Goal: Complete application form

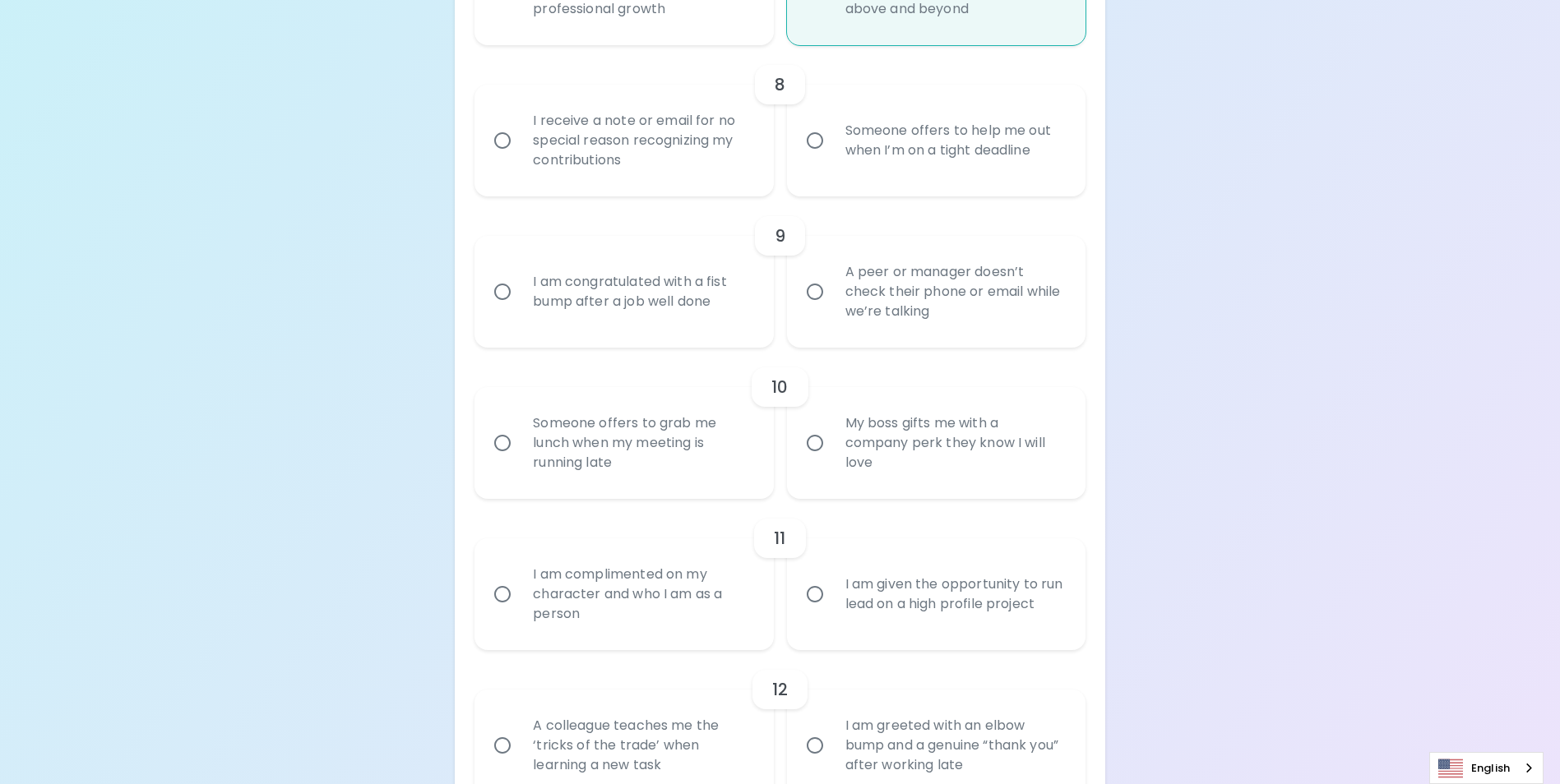
scroll to position [1321, 0]
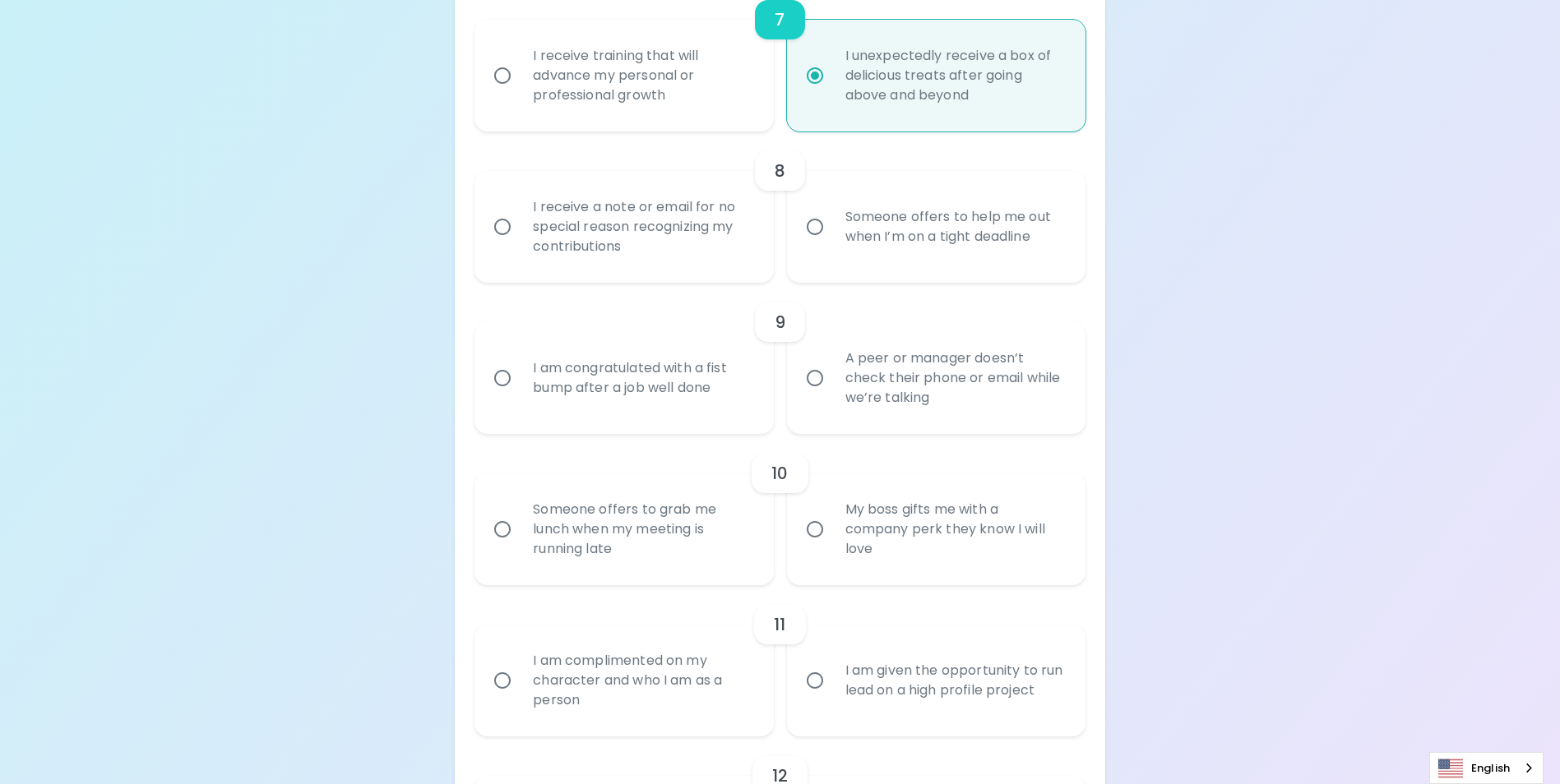
click at [734, 261] on div "I receive a note or email for no special reason recognizing my contributions" at bounding box center [642, 227] width 244 height 99
click at [520, 244] on input "I receive a note or email for no special reason recognizing my contributions" at bounding box center [502, 227] width 35 height 35
radio input "false"
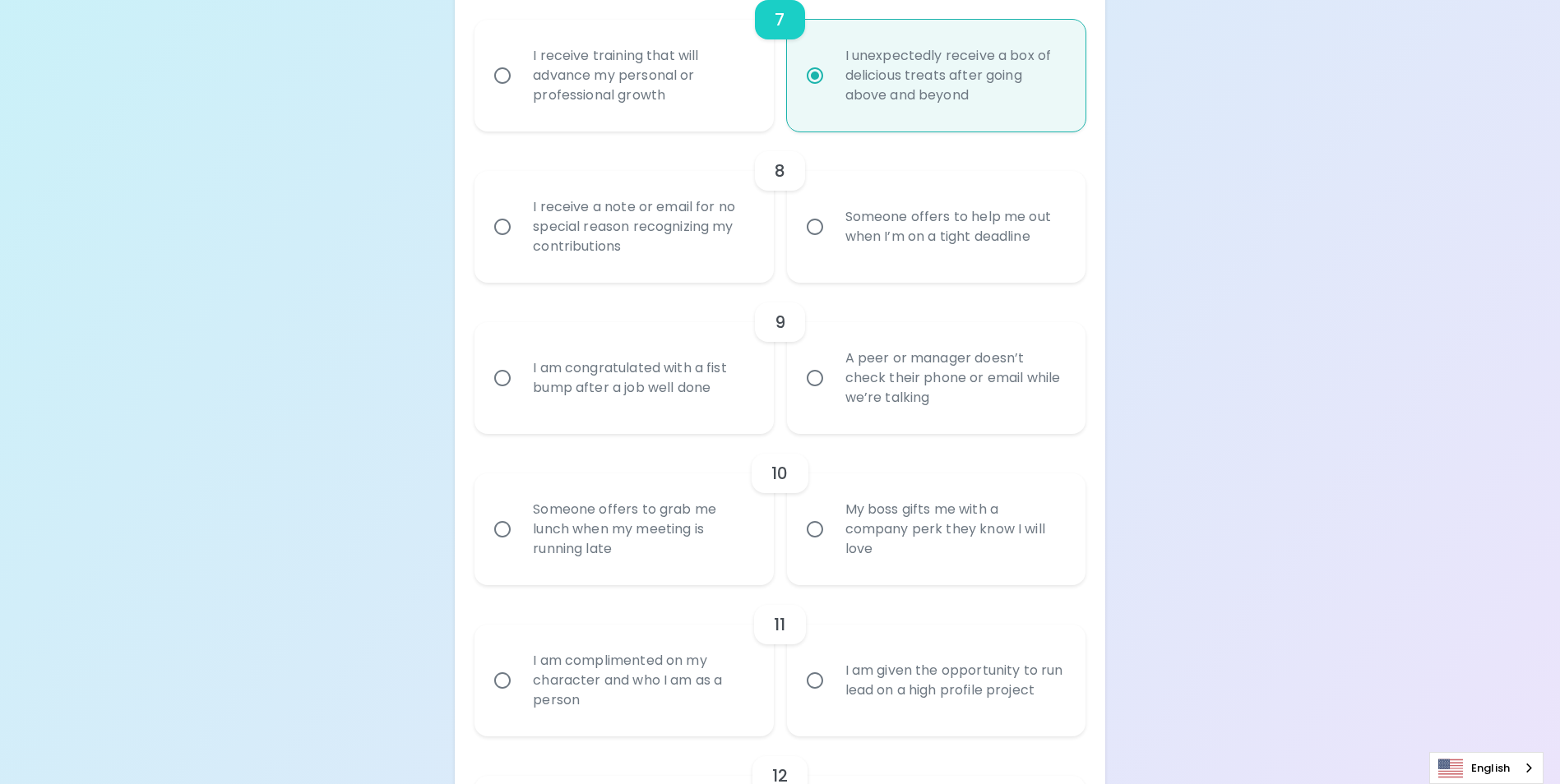
radio input "false"
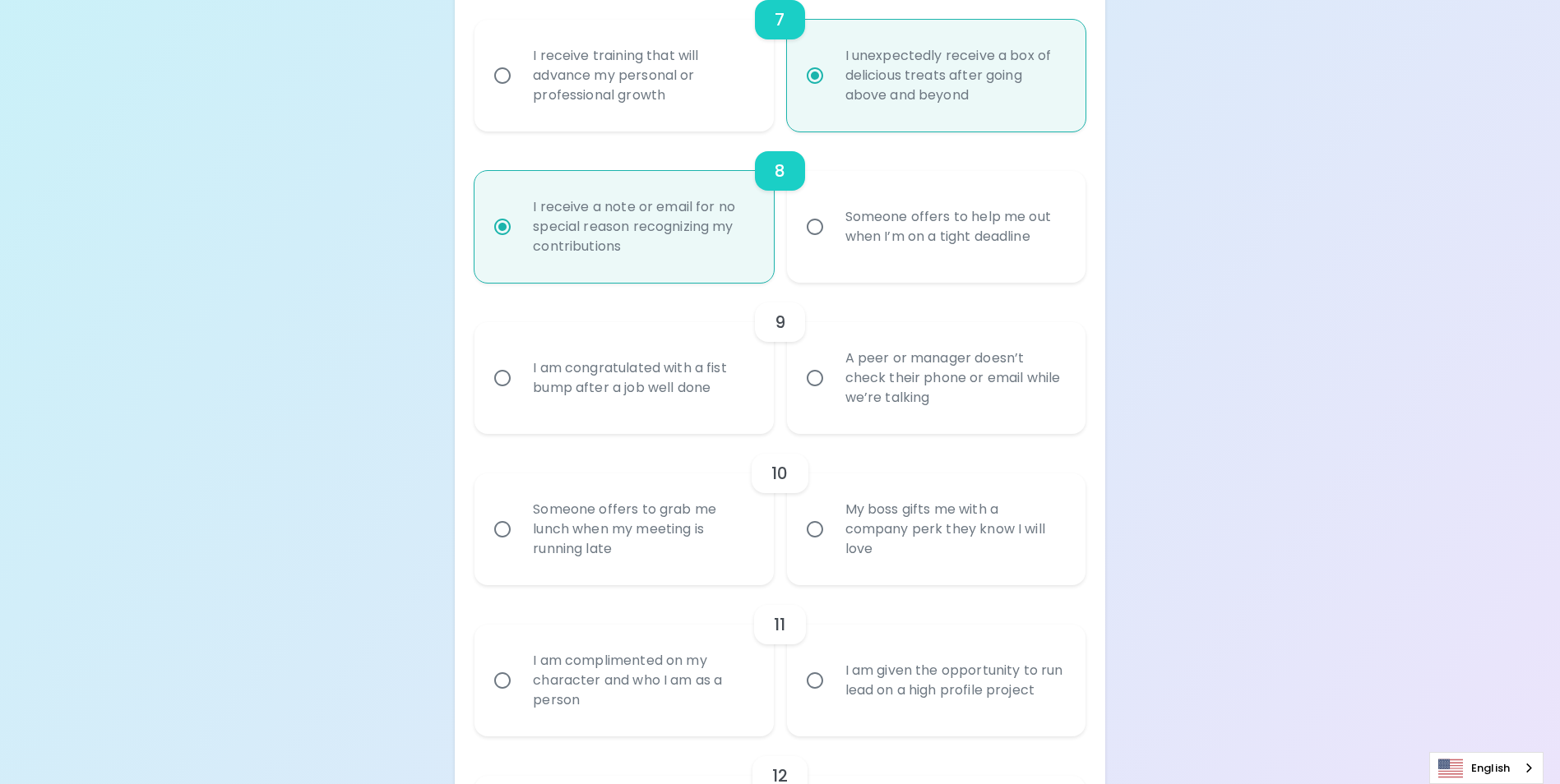
scroll to position [1453, 0]
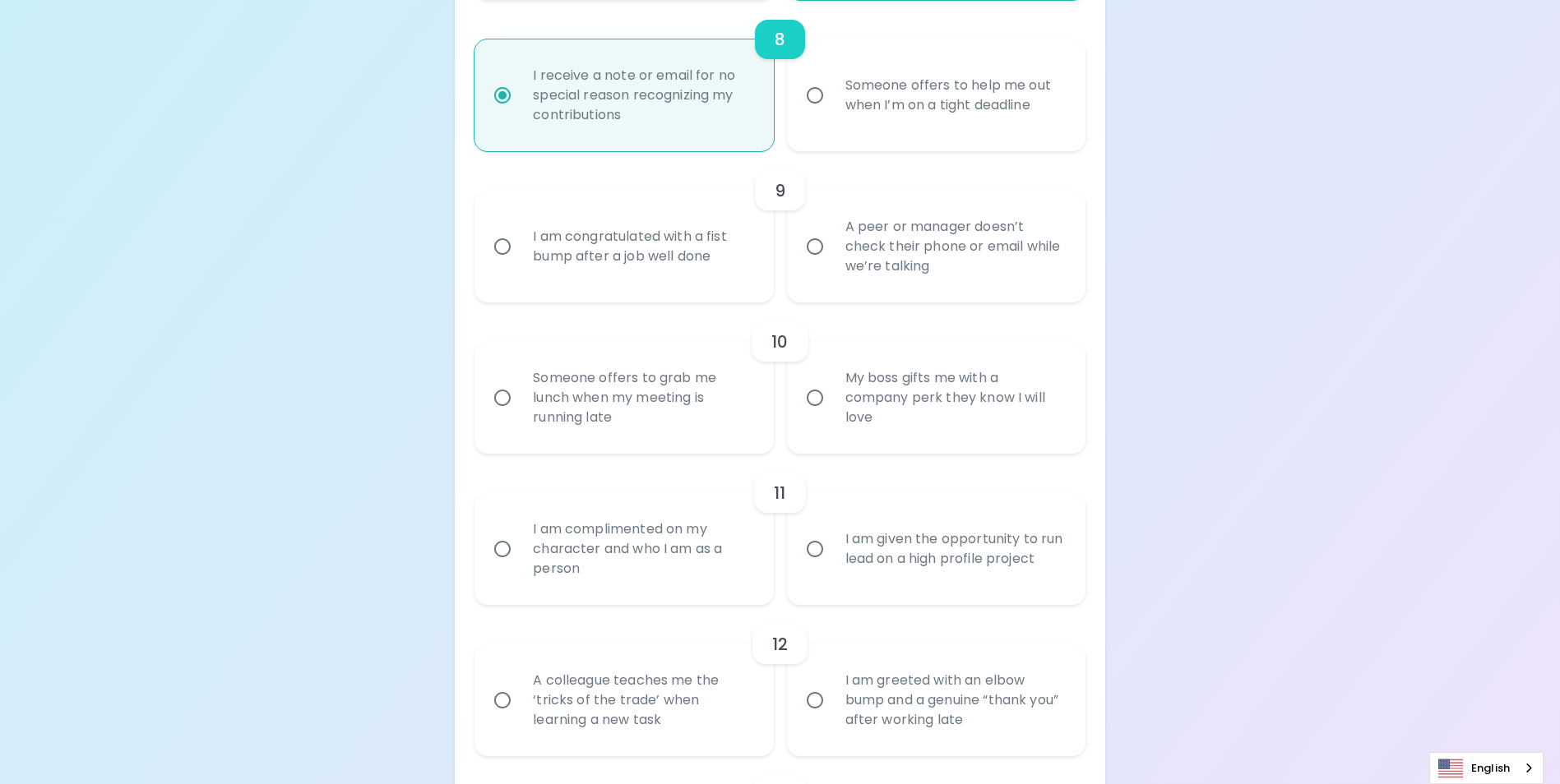
radio input "true"
click at [668, 286] on div "I am congratulated with a fist bump after a job well done" at bounding box center [642, 246] width 244 height 79
click at [520, 264] on input "I am congratulated with a fist bump after a job well done" at bounding box center [502, 246] width 35 height 35
radio input "false"
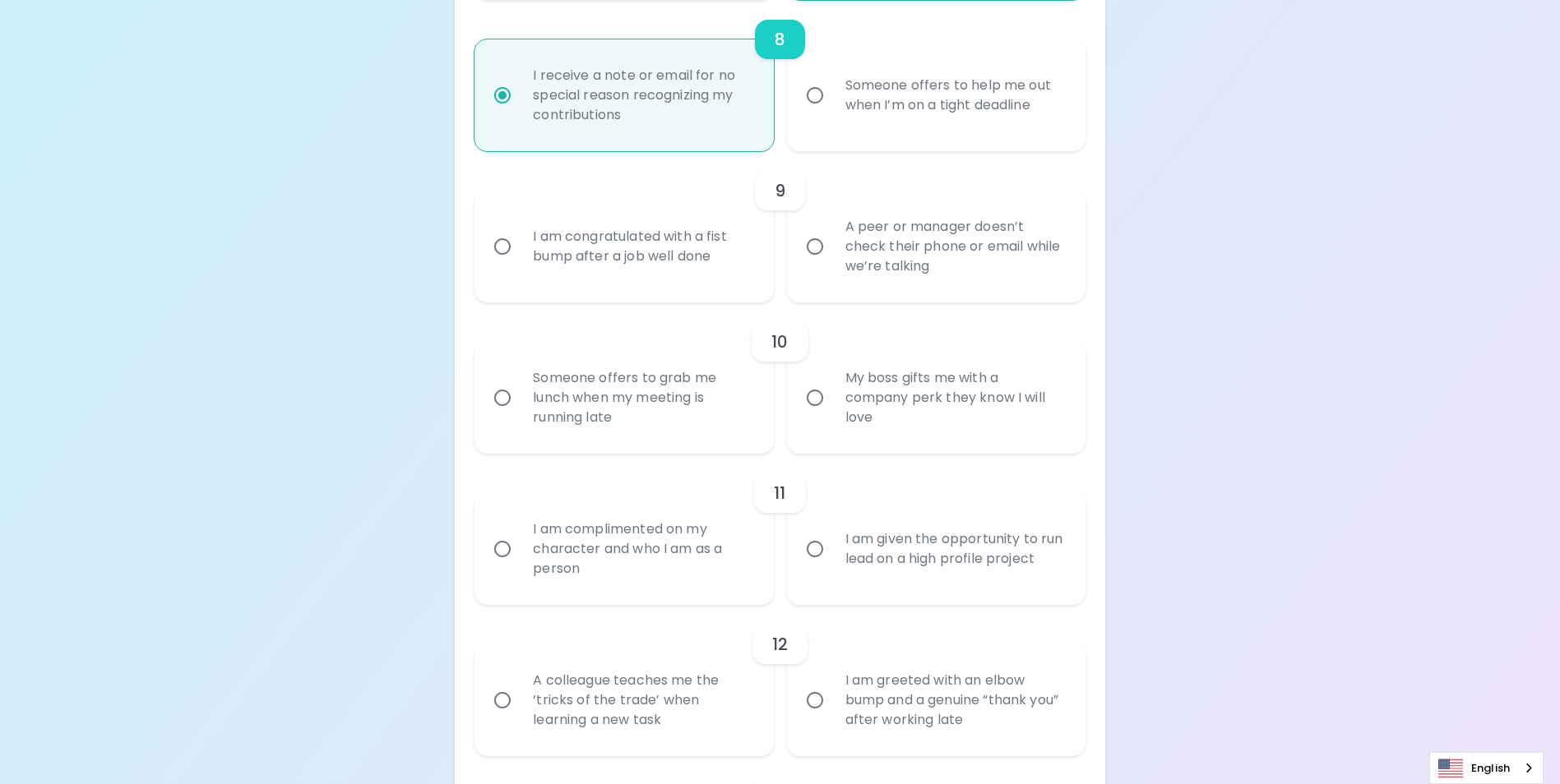
radio input "false"
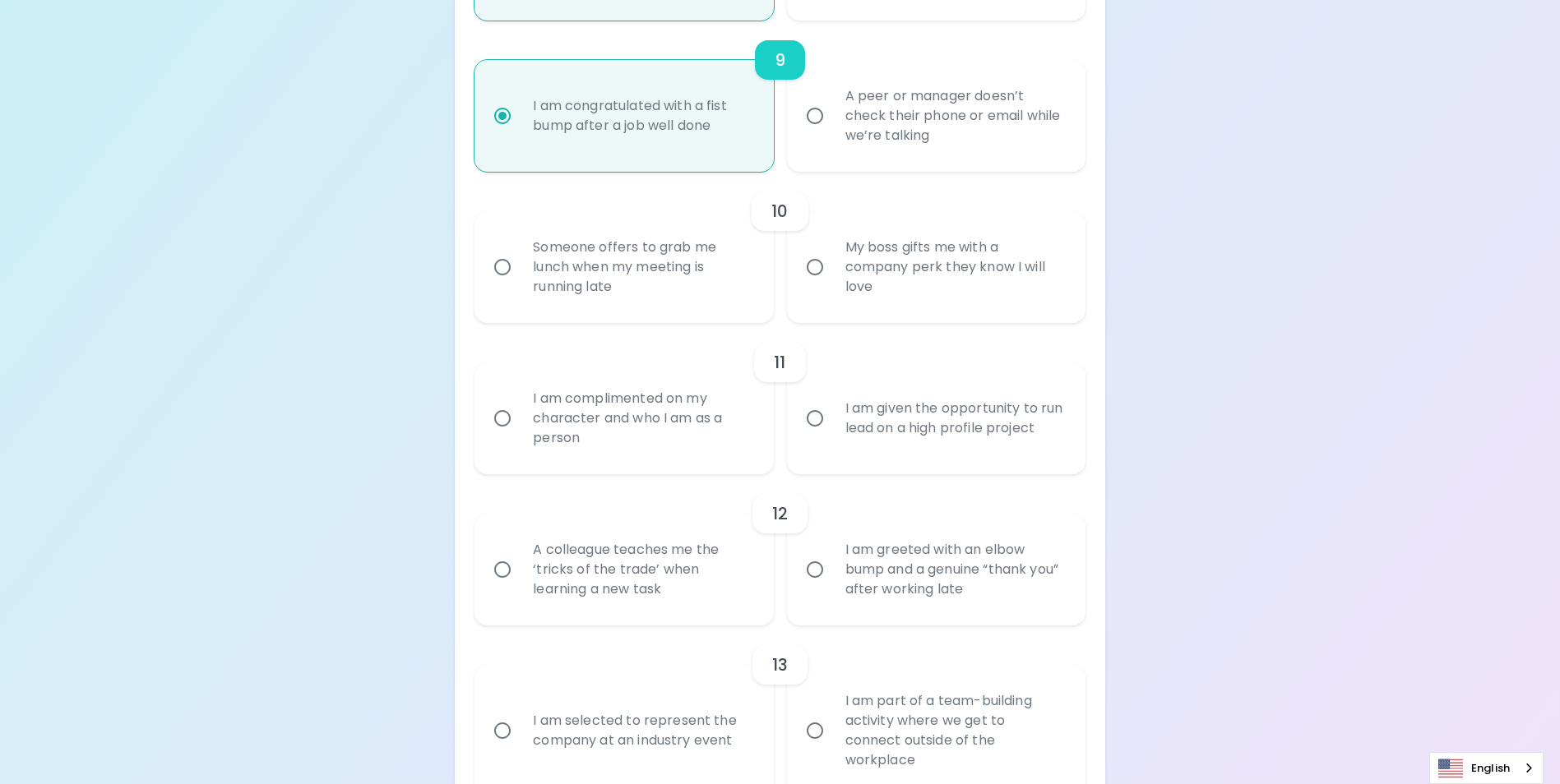
scroll to position [1584, 0]
radio input "true"
click at [860, 302] on div "My boss gifts me with a company perk they know I will love" at bounding box center [954, 266] width 244 height 99
click at [833, 284] on input "My boss gifts me with a company perk they know I will love" at bounding box center [815, 266] width 35 height 35
radio input "false"
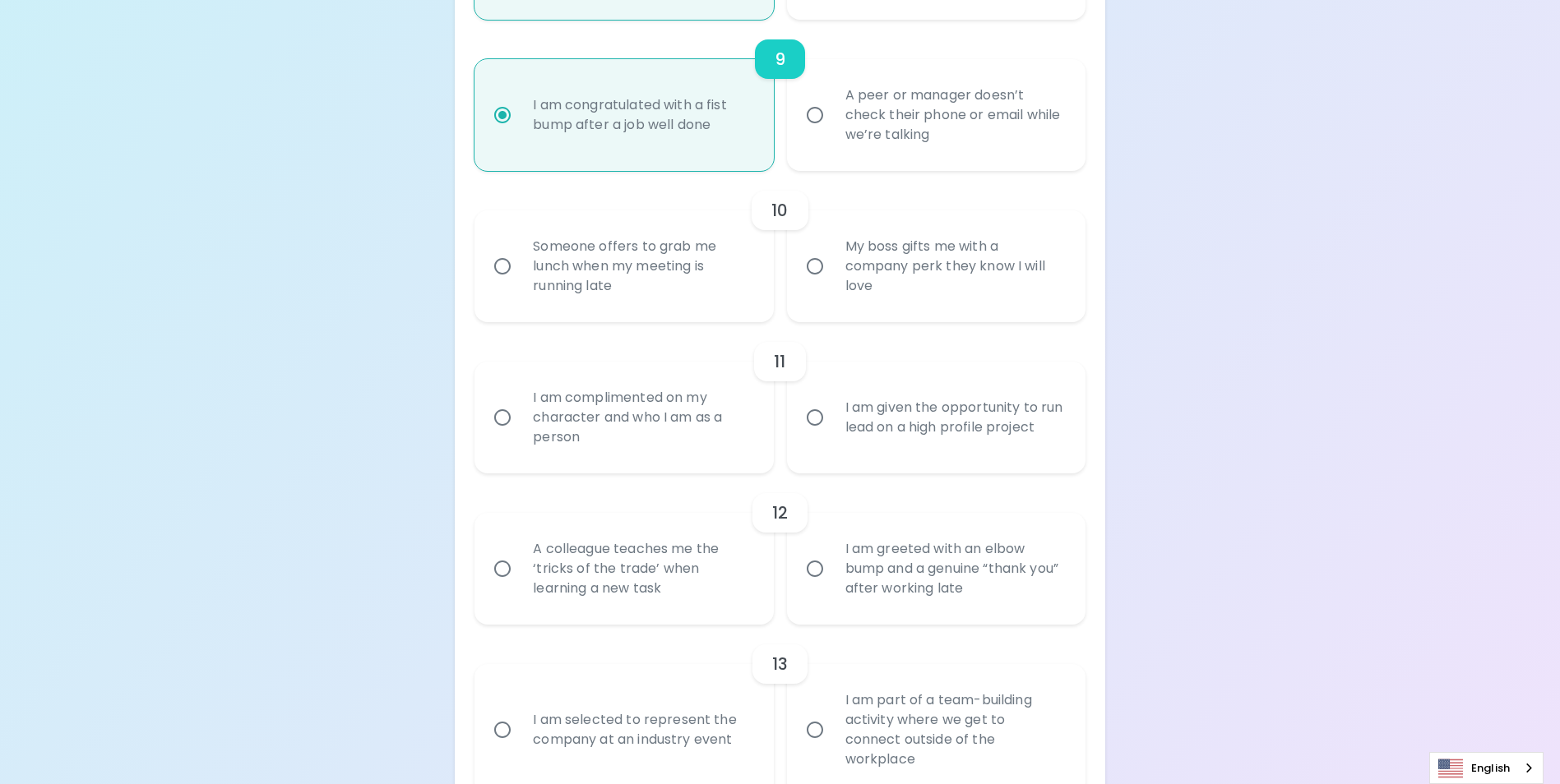
radio input "false"
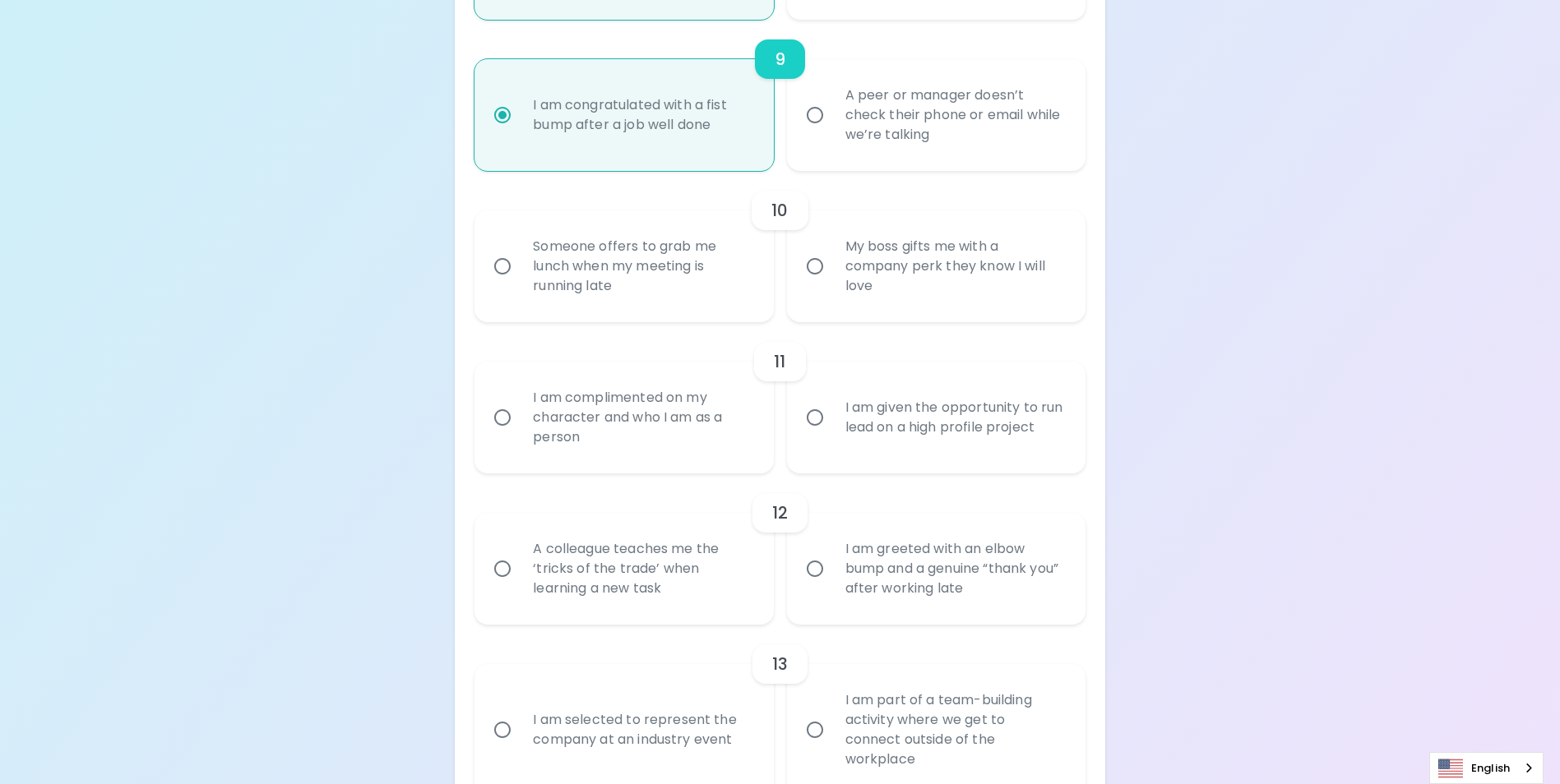
radio input "false"
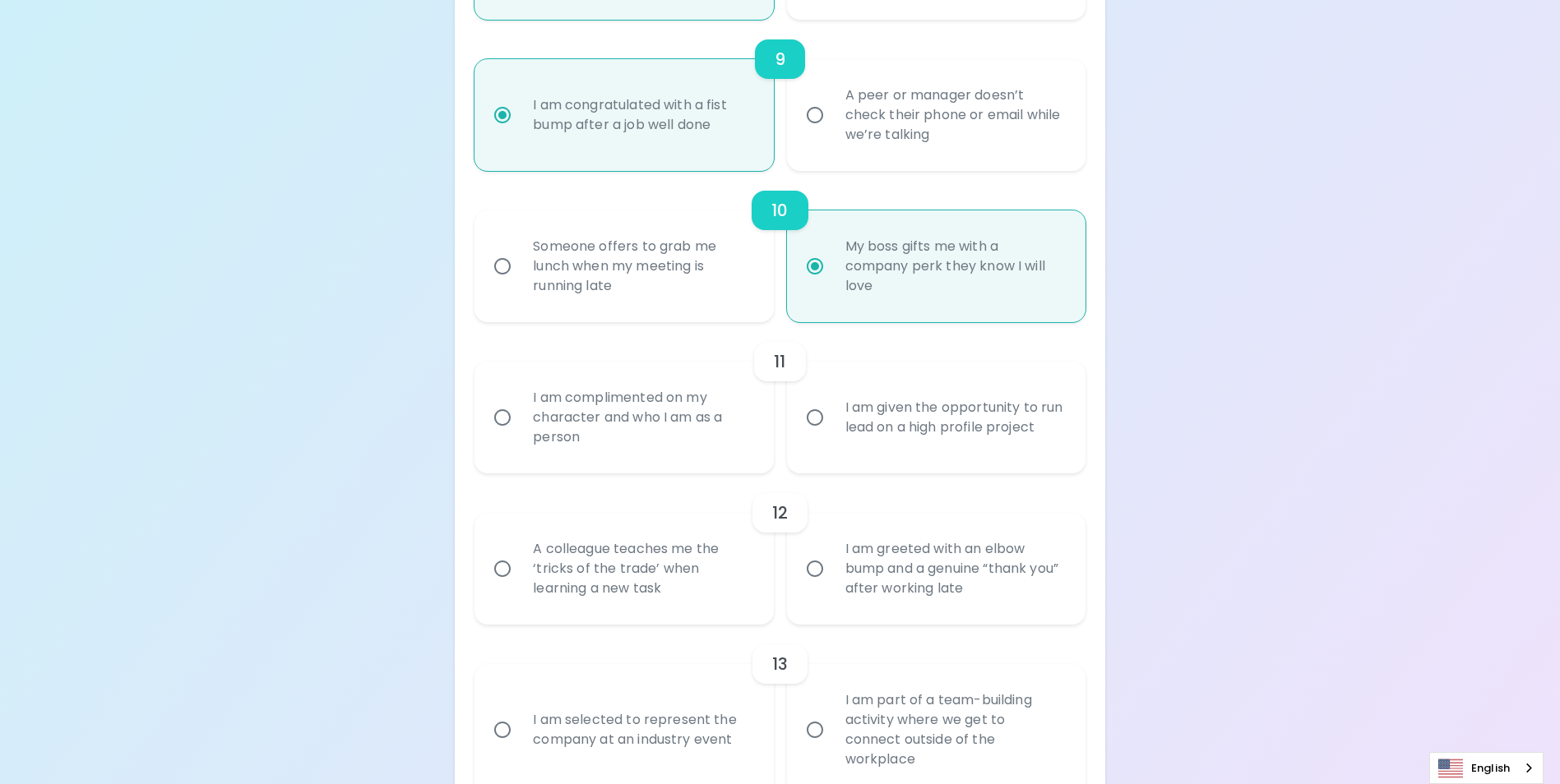
scroll to position [1715, 0]
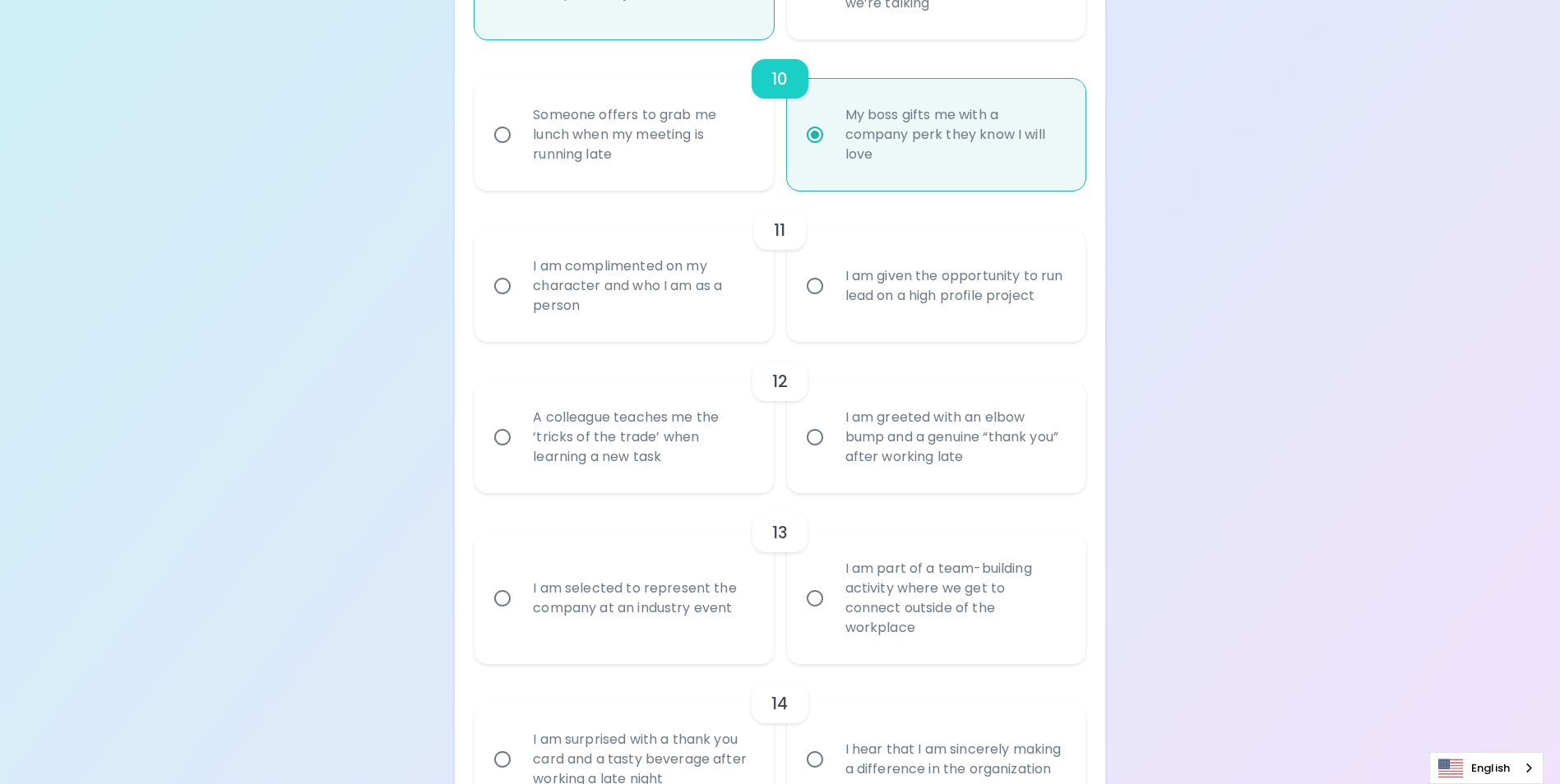
radio input "true"
click at [906, 317] on div "I am given the opportunity to run lead on a high profile project" at bounding box center [954, 285] width 244 height 79
click at [833, 303] on input "I am given the opportunity to run lead on a high profile project" at bounding box center [815, 286] width 35 height 35
radio input "false"
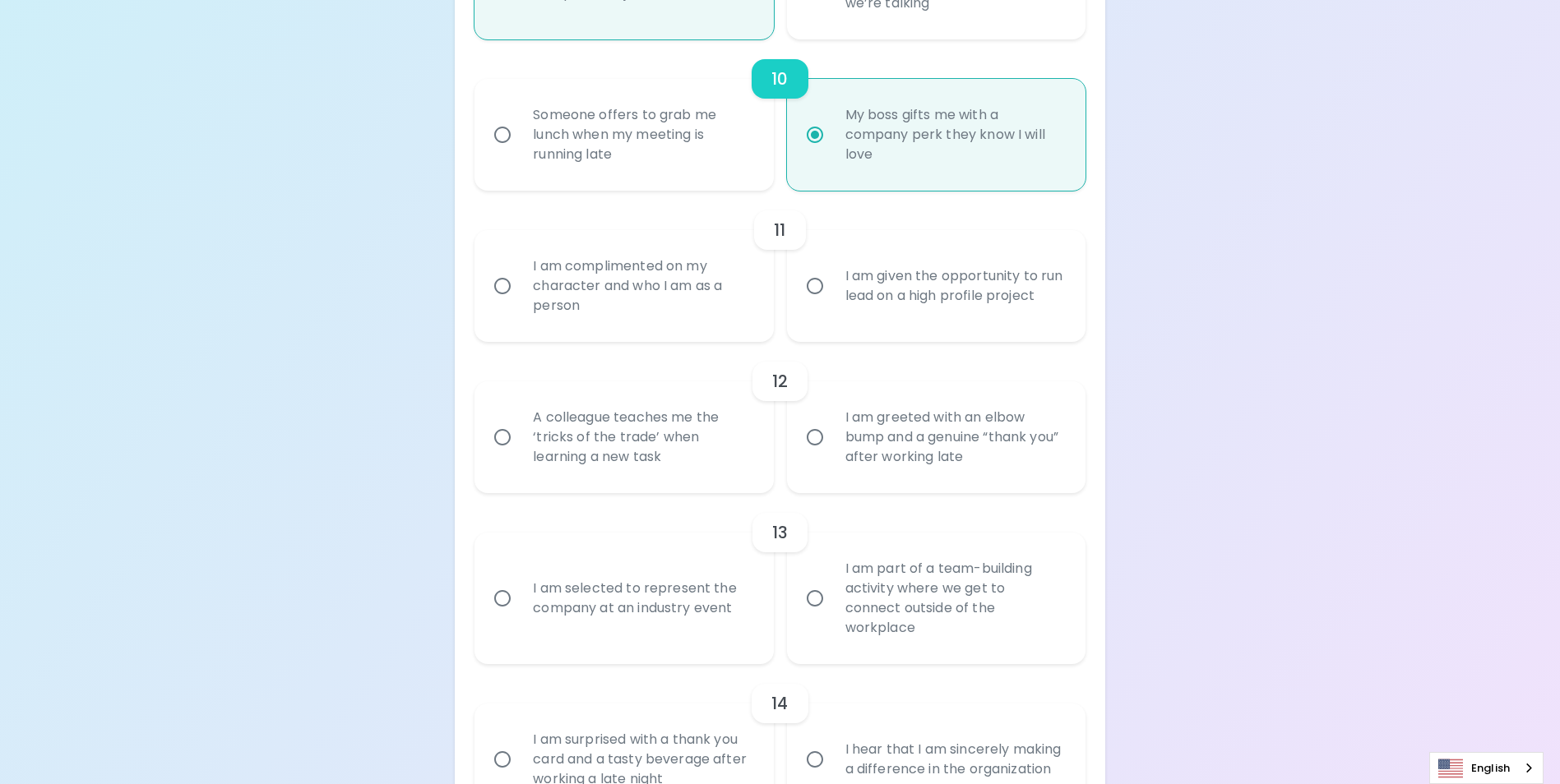
radio input "false"
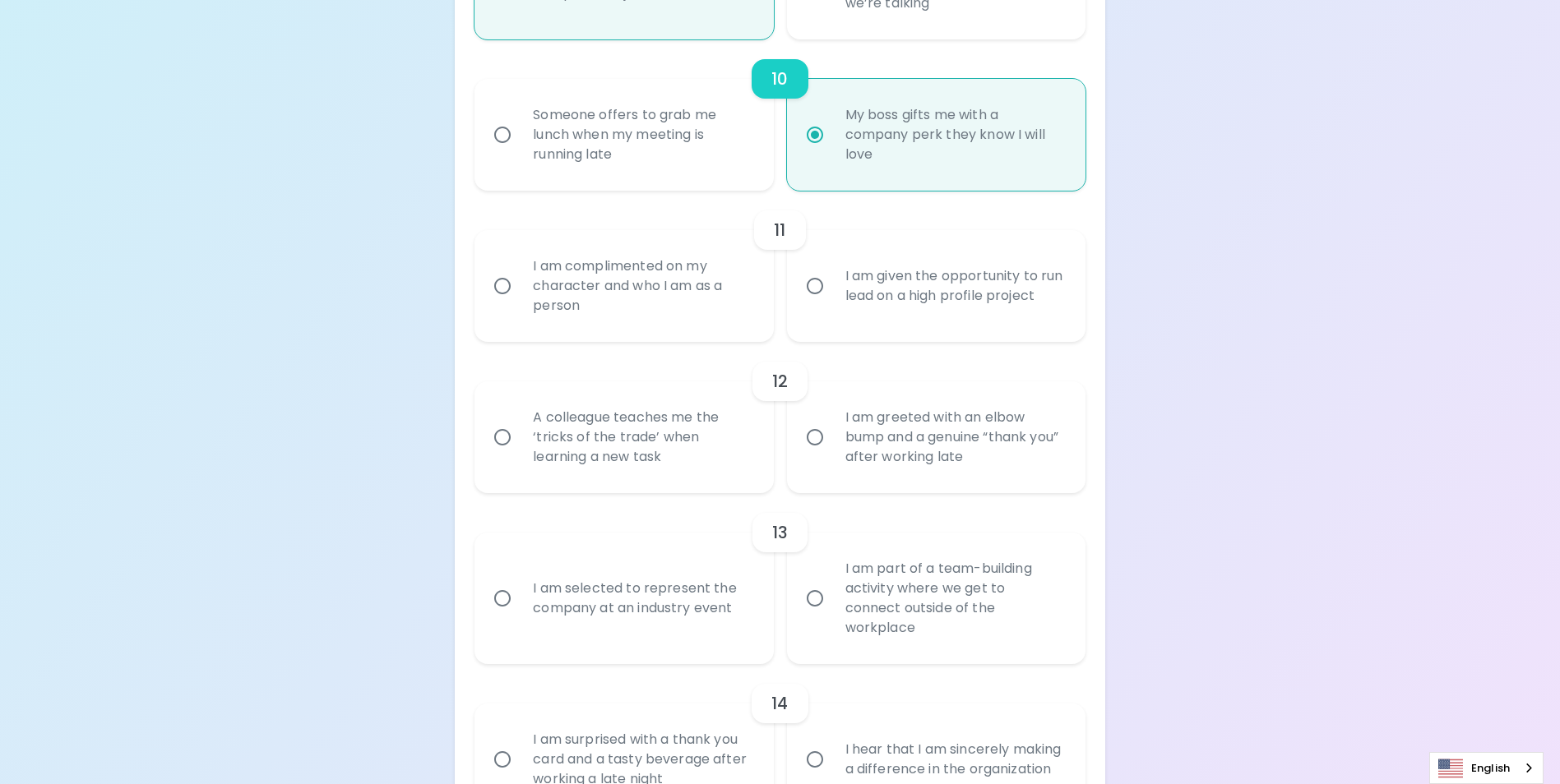
radio input "false"
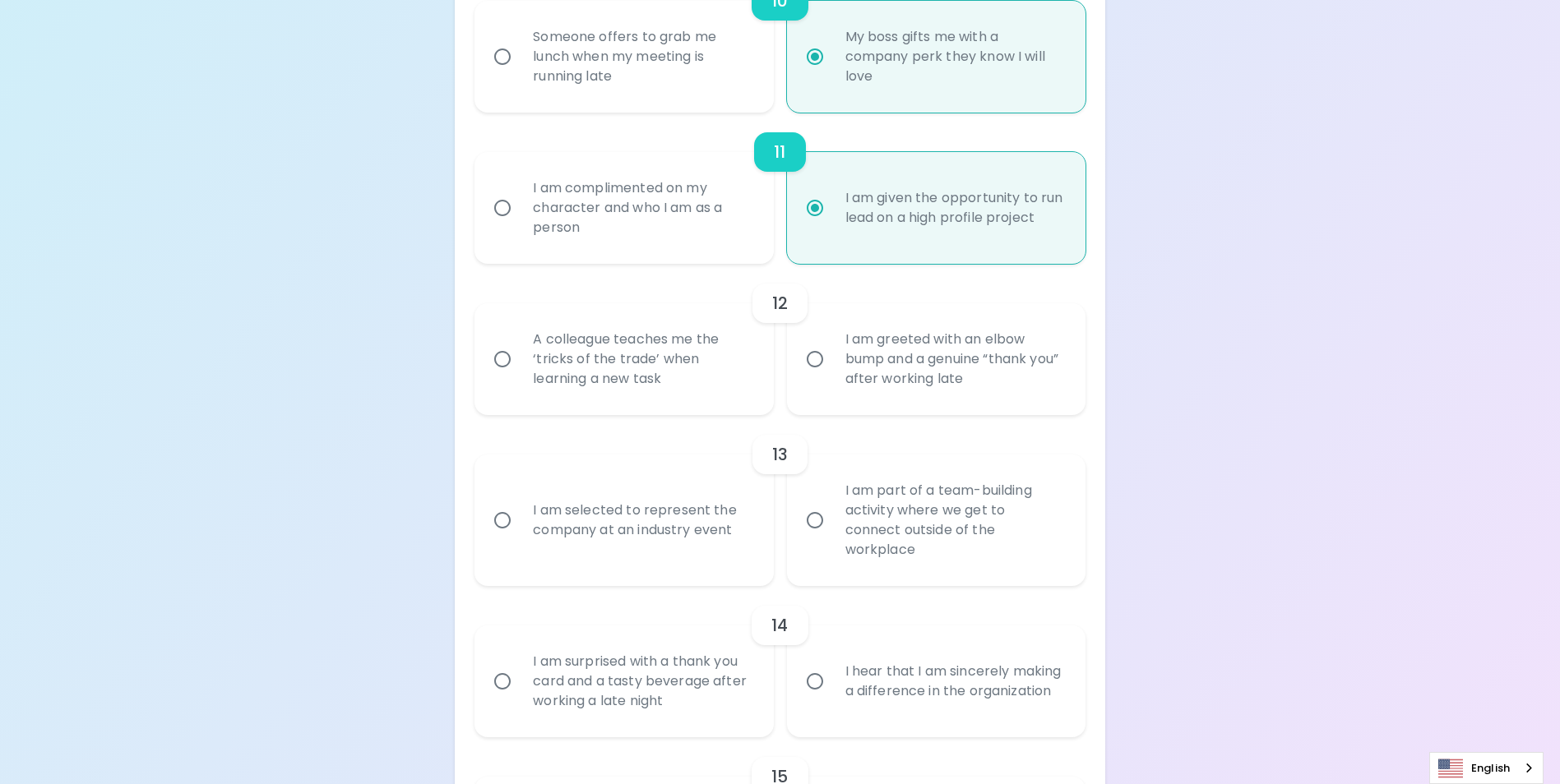
scroll to position [1847, 0]
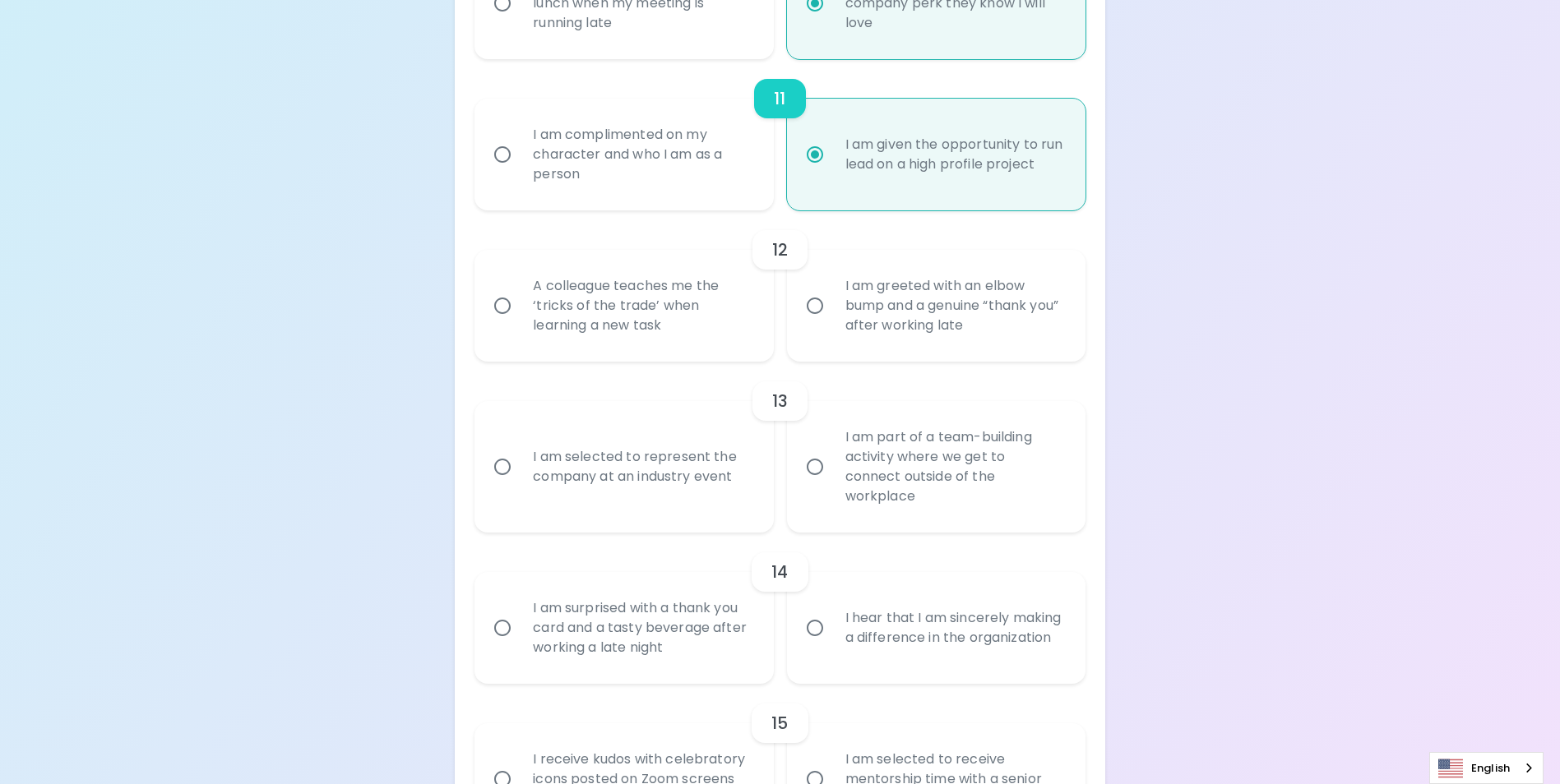
radio input "true"
click at [719, 354] on div "A colleague teaches me the ‘tricks of the trade’ when learning a new task" at bounding box center [642, 306] width 244 height 99
click at [520, 323] on input "A colleague teaches me the ‘tricks of the trade’ when learning a new task" at bounding box center [502, 306] width 35 height 35
radio input "false"
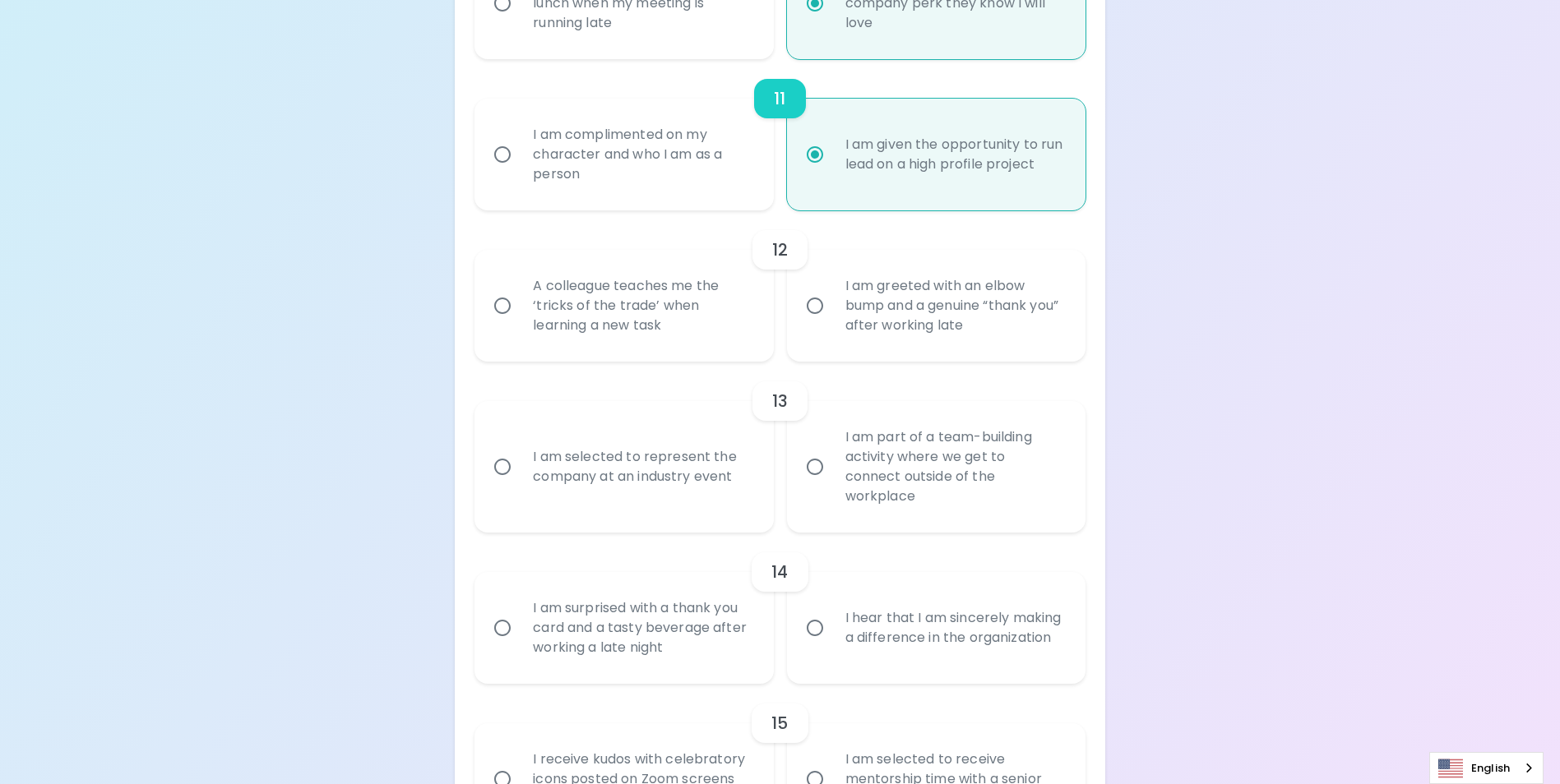
radio input "false"
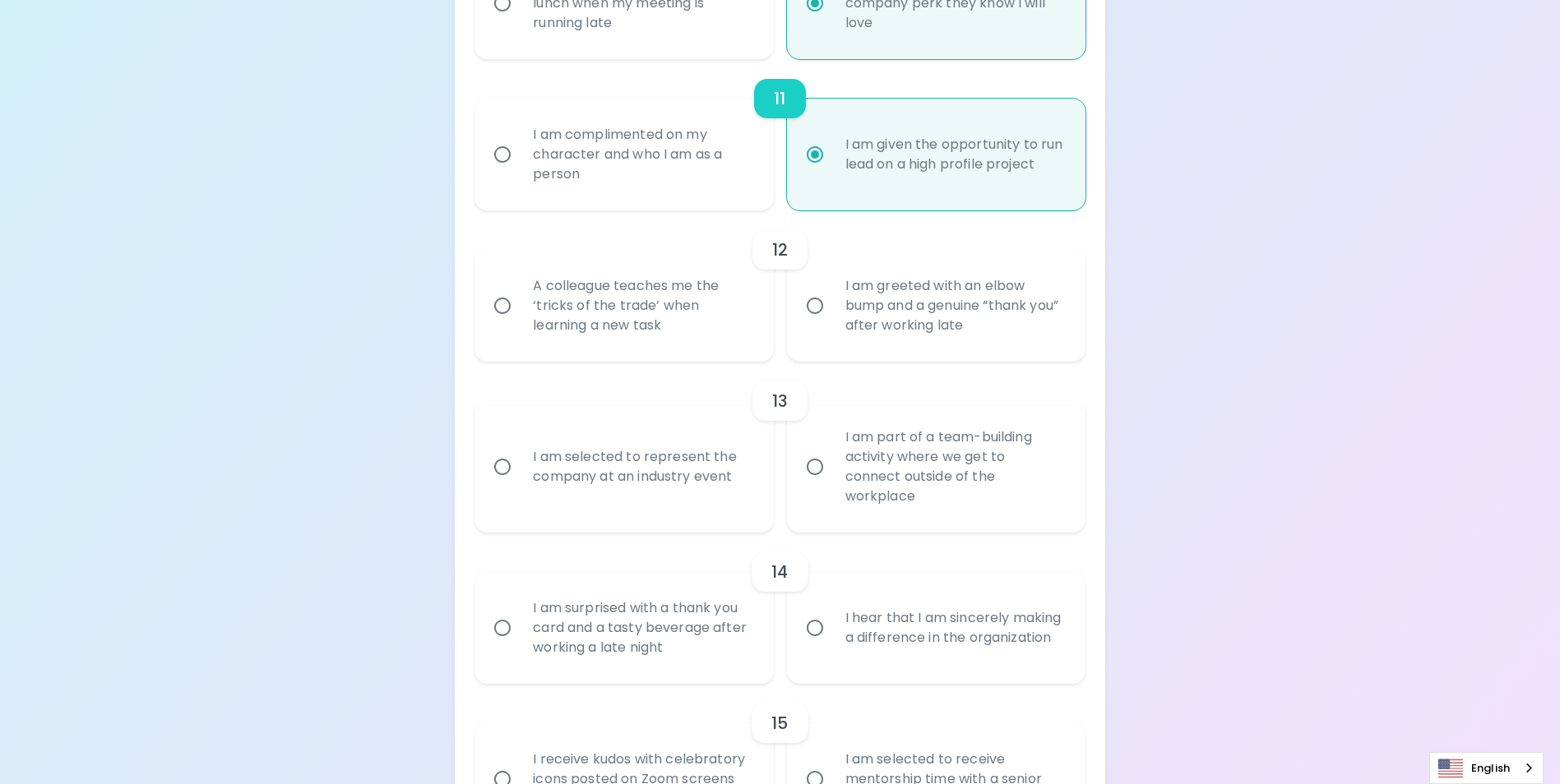
radio input "false"
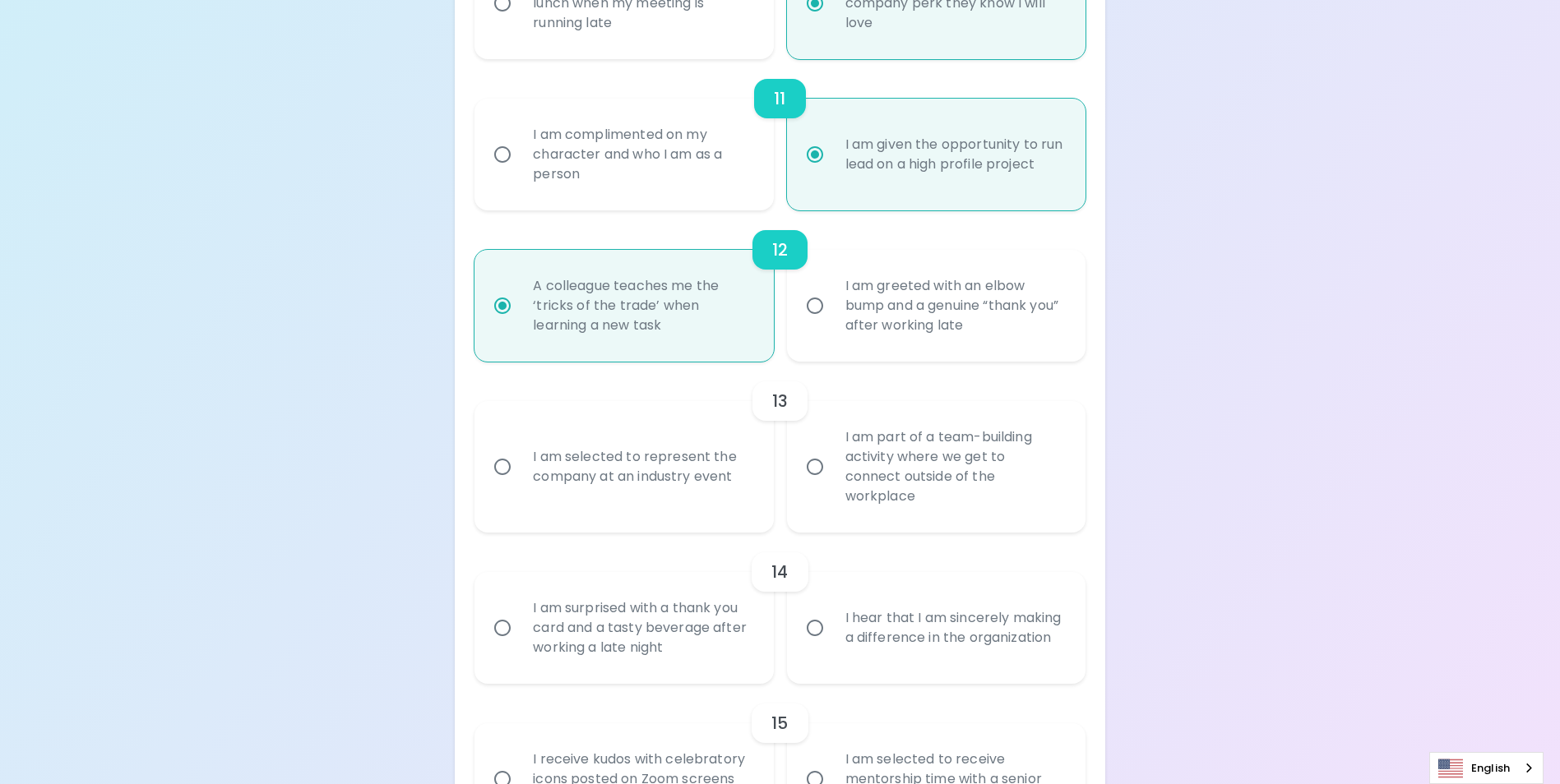
scroll to position [1979, 0]
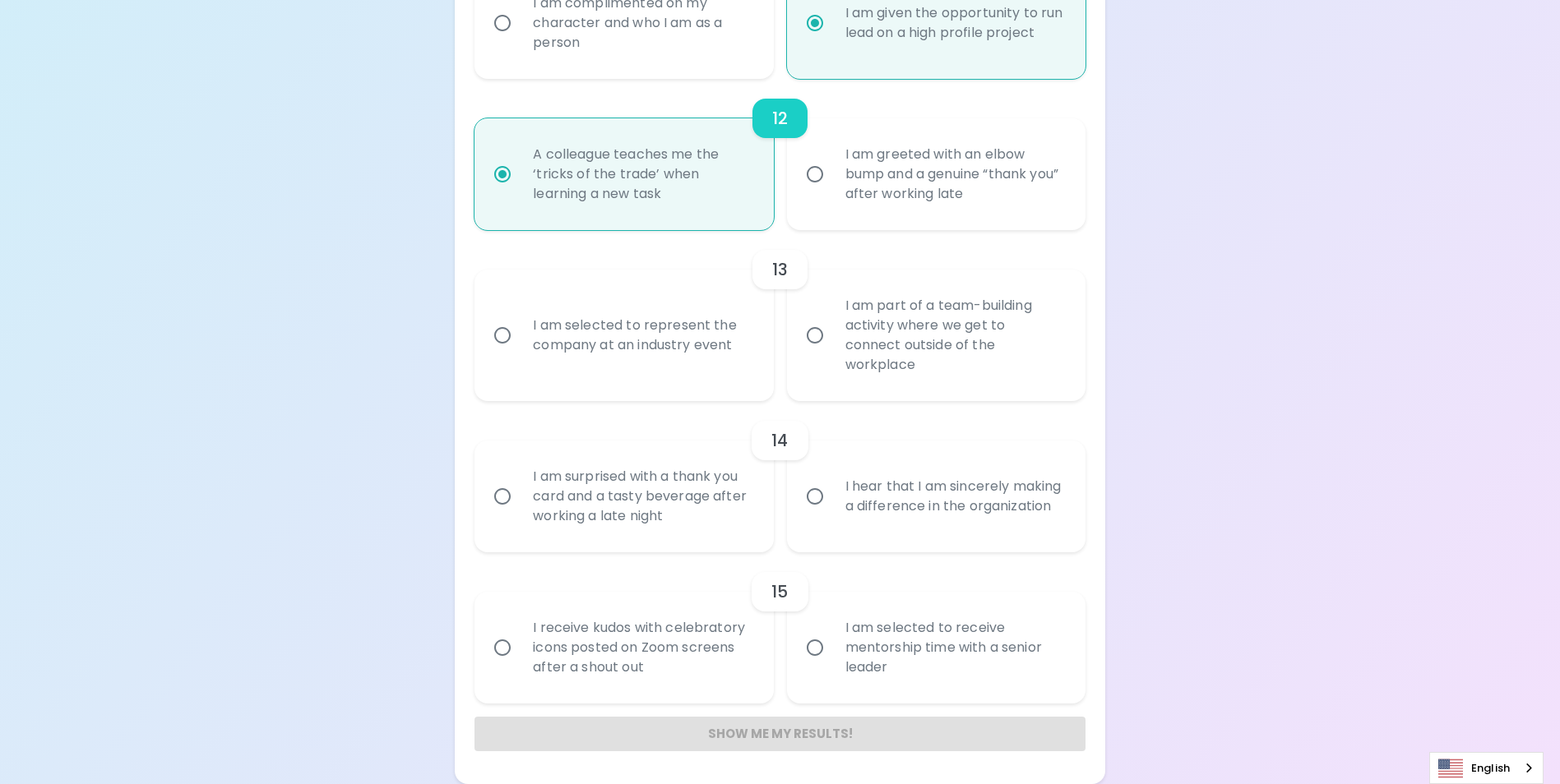
radio input "true"
click at [962, 365] on div "I am part of a team-building activity where we get to connect outside of the wo…" at bounding box center [954, 335] width 244 height 119
click at [833, 353] on input "I am part of a team-building activity where we get to connect outside of the wo…" at bounding box center [815, 335] width 35 height 35
radio input "false"
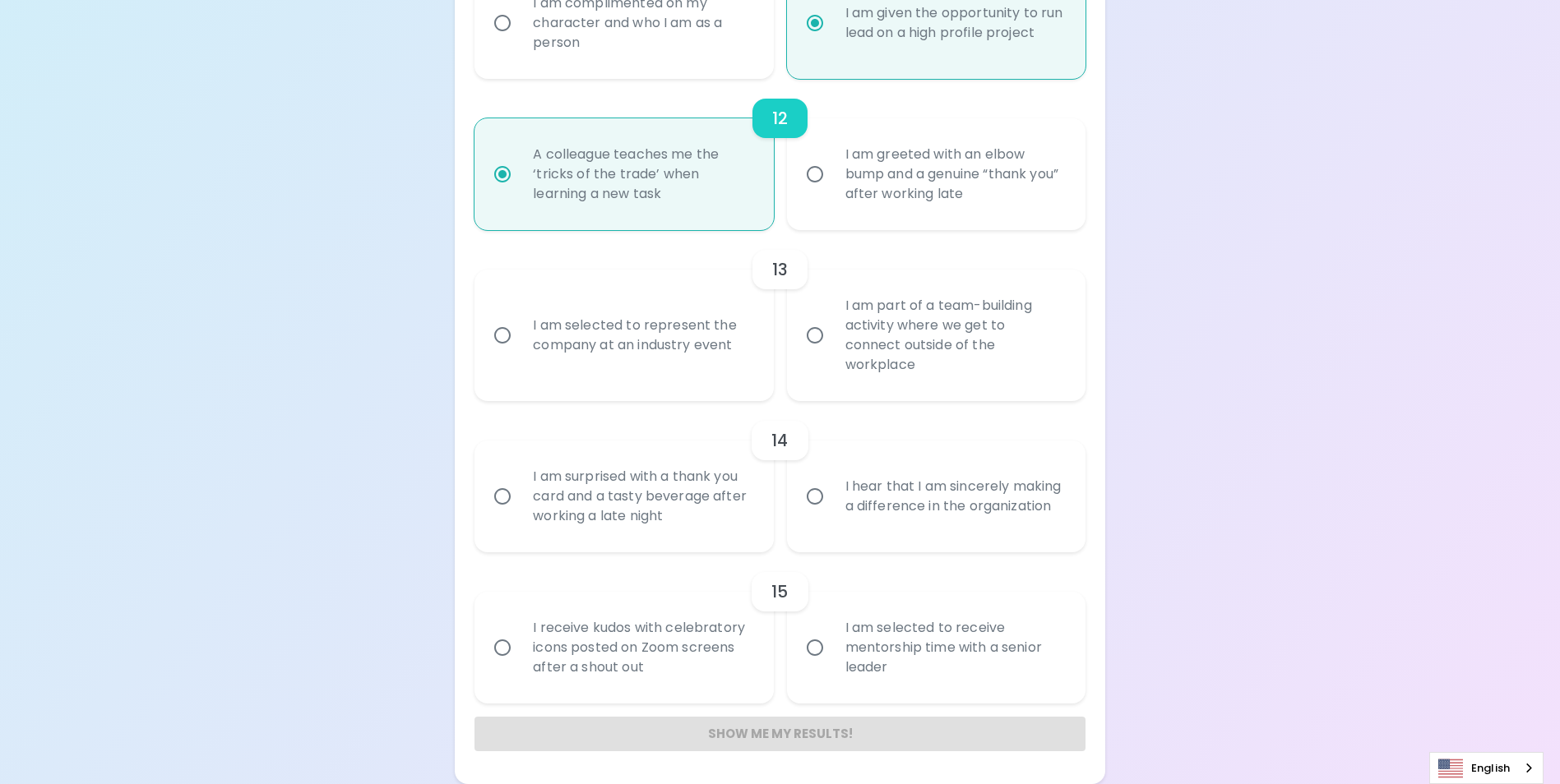
radio input "false"
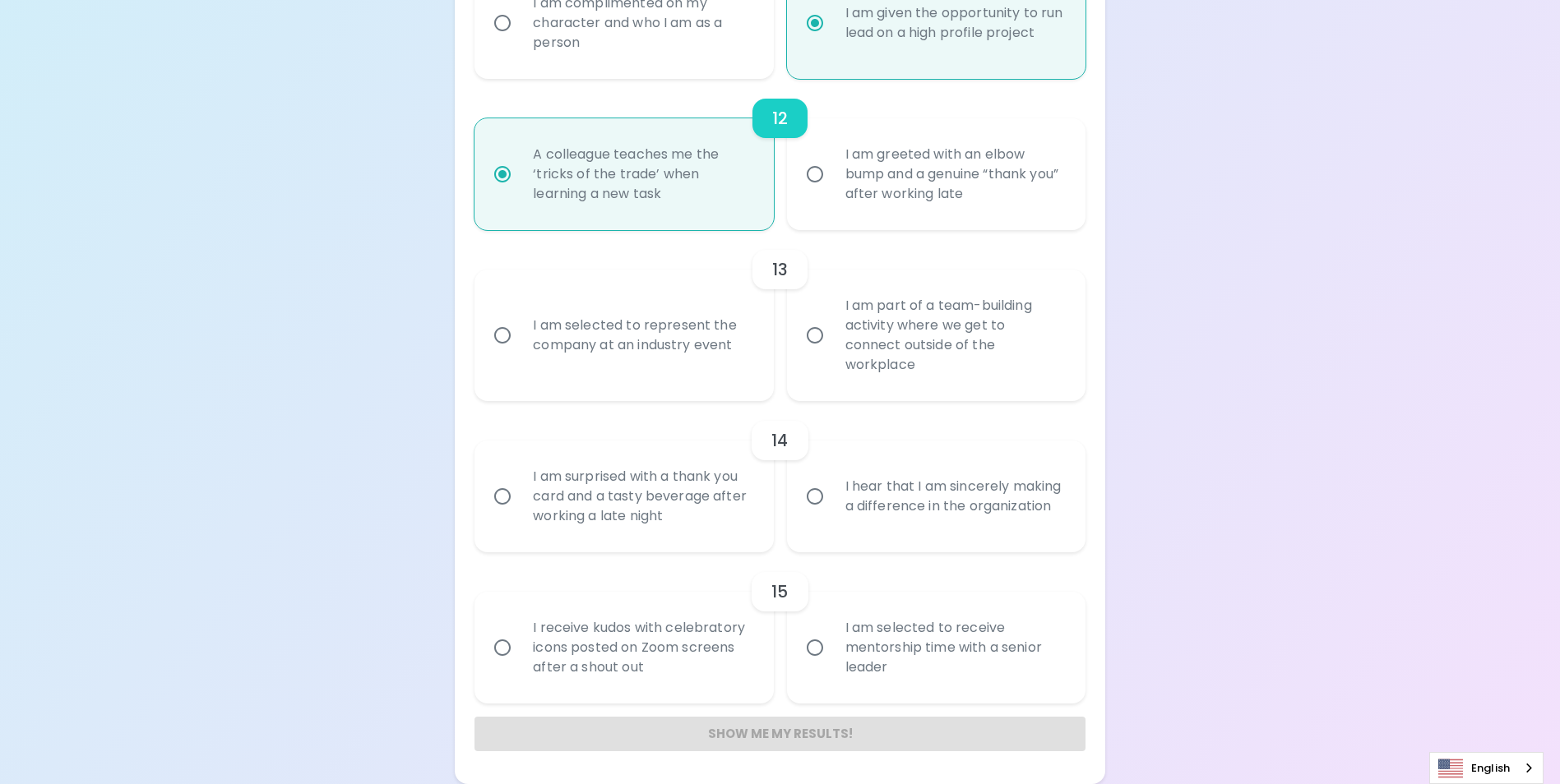
radio input "false"
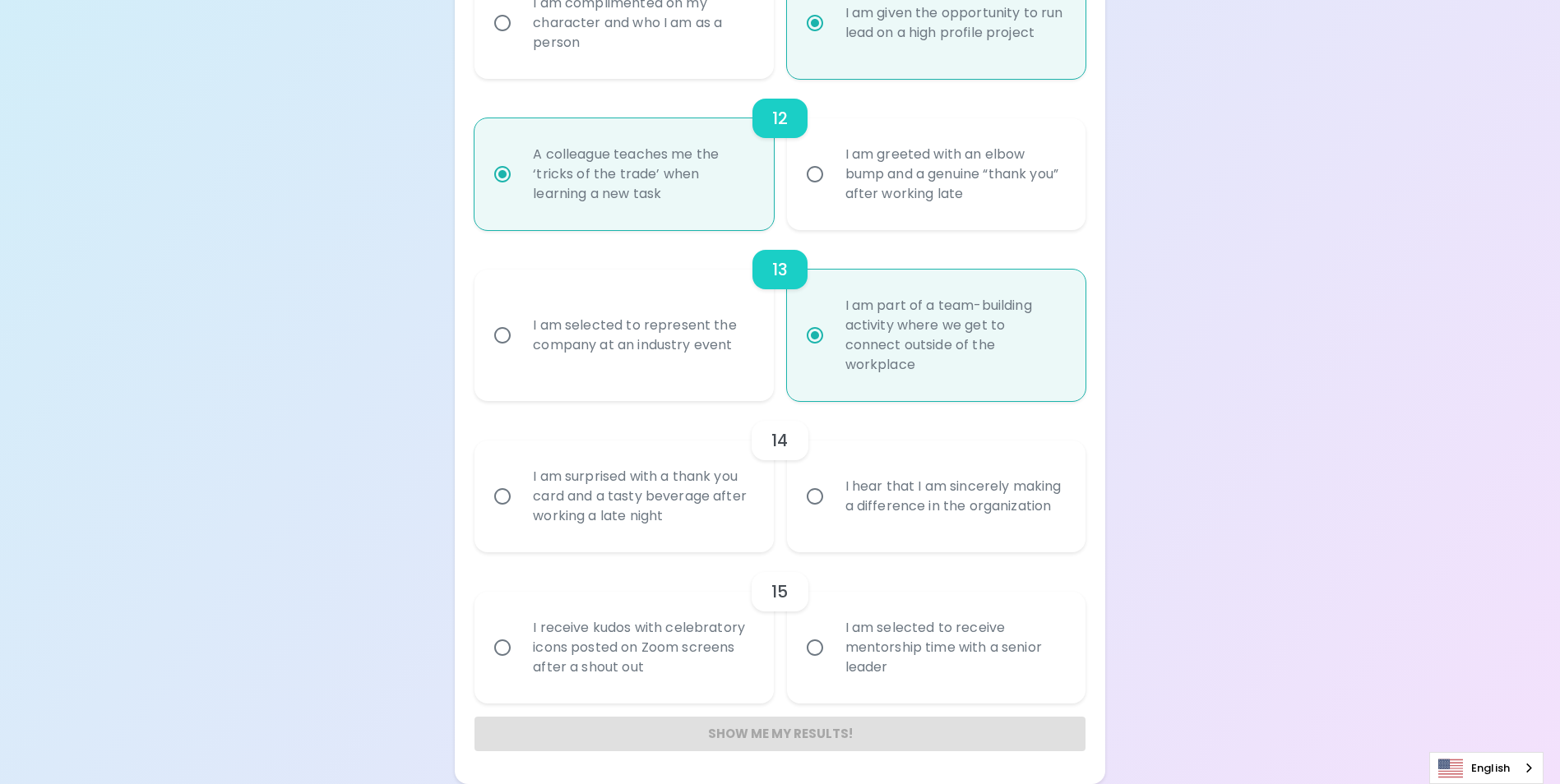
radio input "true"
click at [681, 516] on div "I am surprised with a thank you card and a tasty beverage after working a late …" at bounding box center [642, 496] width 244 height 99
click at [520, 514] on input "I am surprised with a thank you card and a tasty beverage after working a late …" at bounding box center [502, 496] width 35 height 35
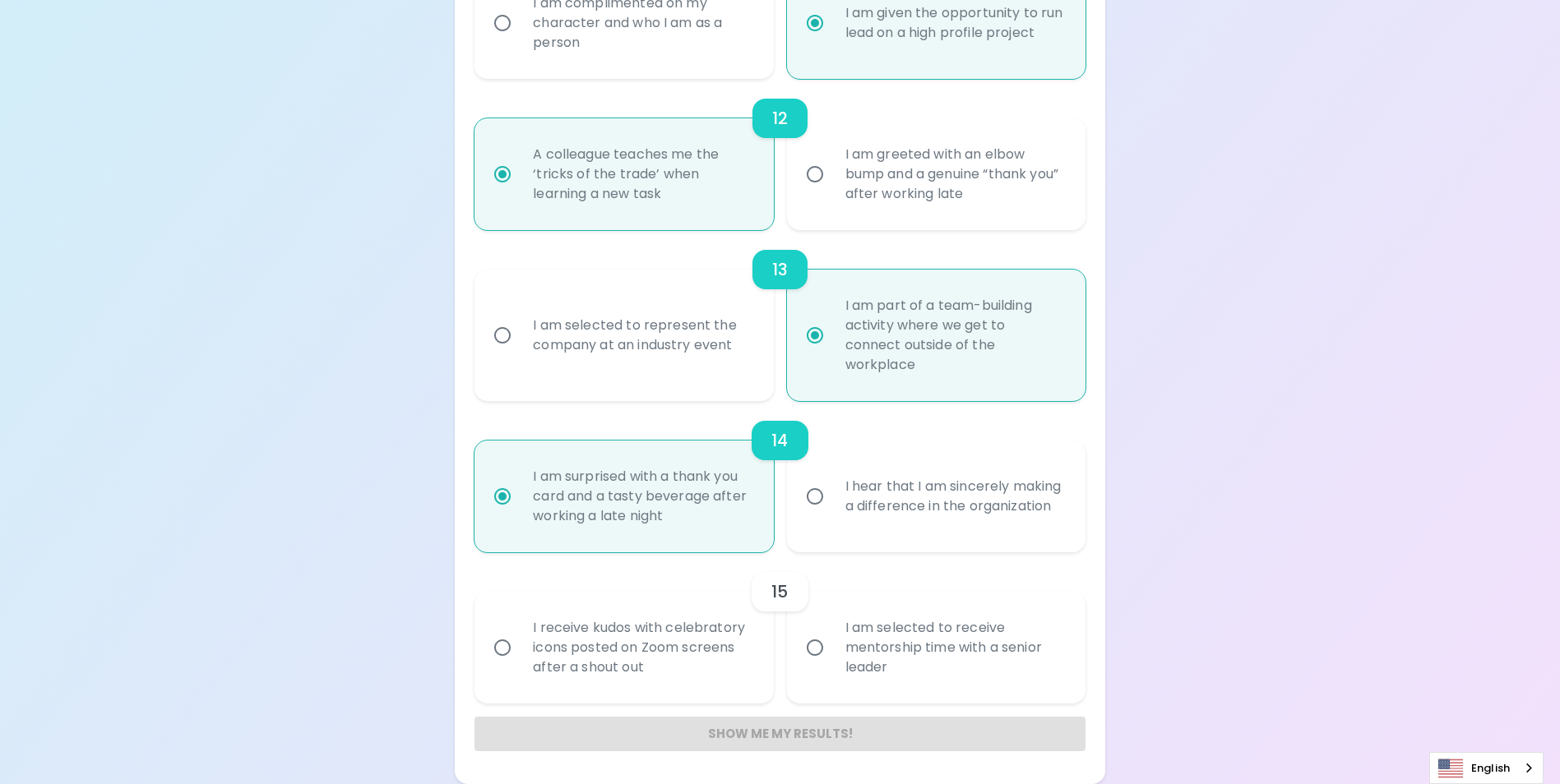
radio input "false"
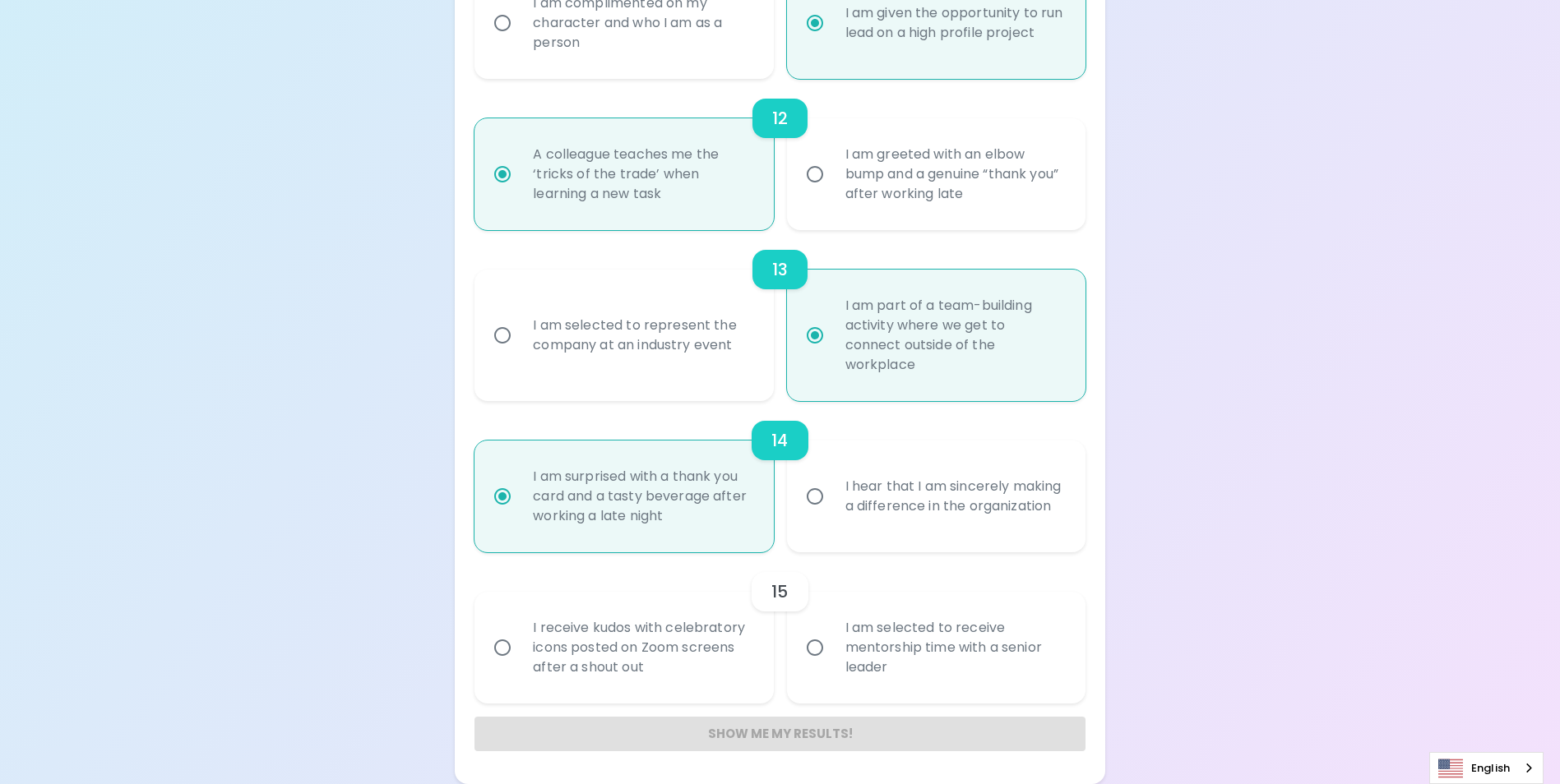
radio input "false"
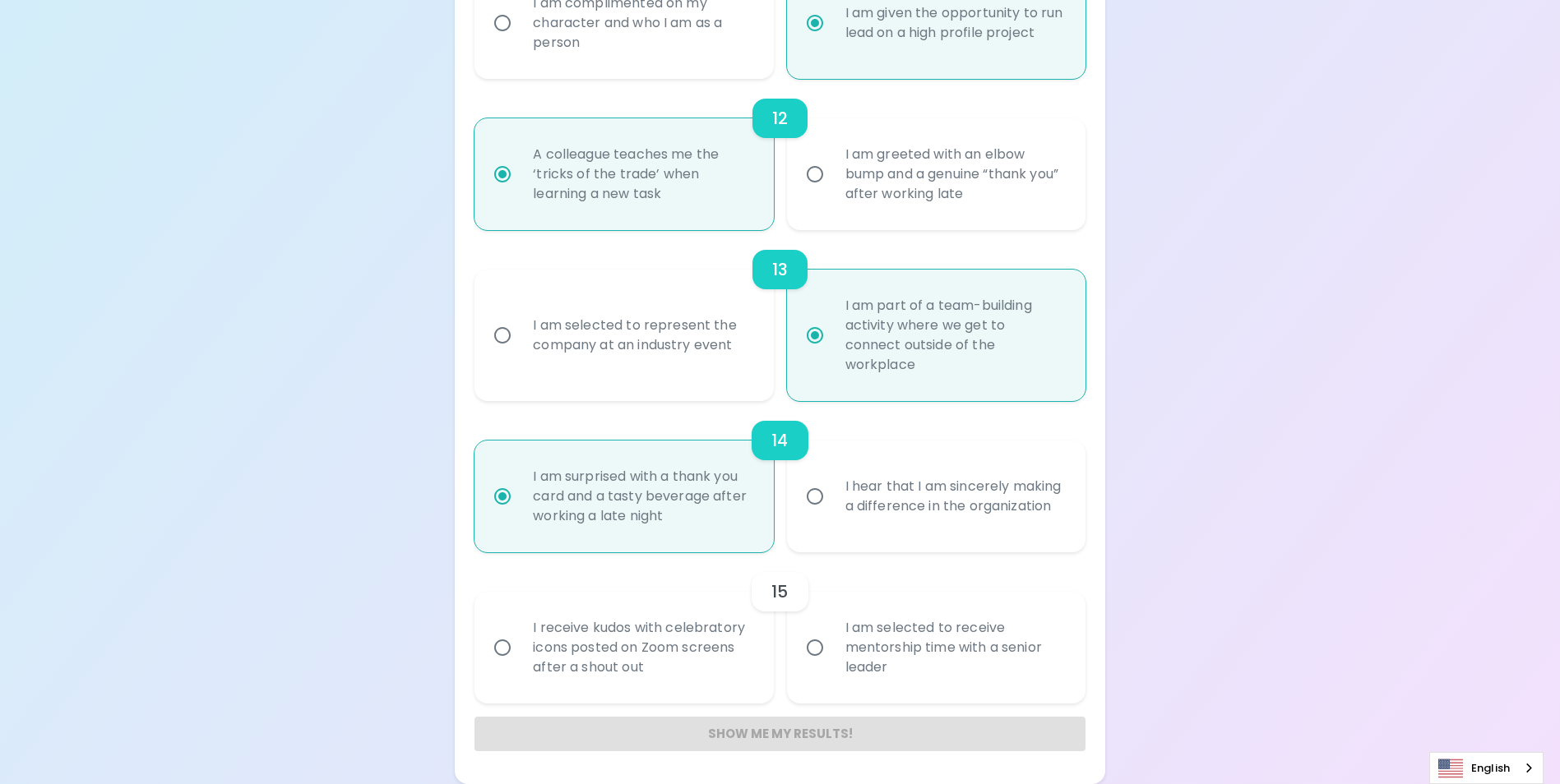
radio input "false"
radio input "true"
drag, startPoint x: 667, startPoint y: 693, endPoint x: 683, endPoint y: 685, distance: 17.9
click at [667, 691] on div "I receive kudos with celebratory icons posted on Zoom screens after a shout out" at bounding box center [642, 648] width 244 height 99
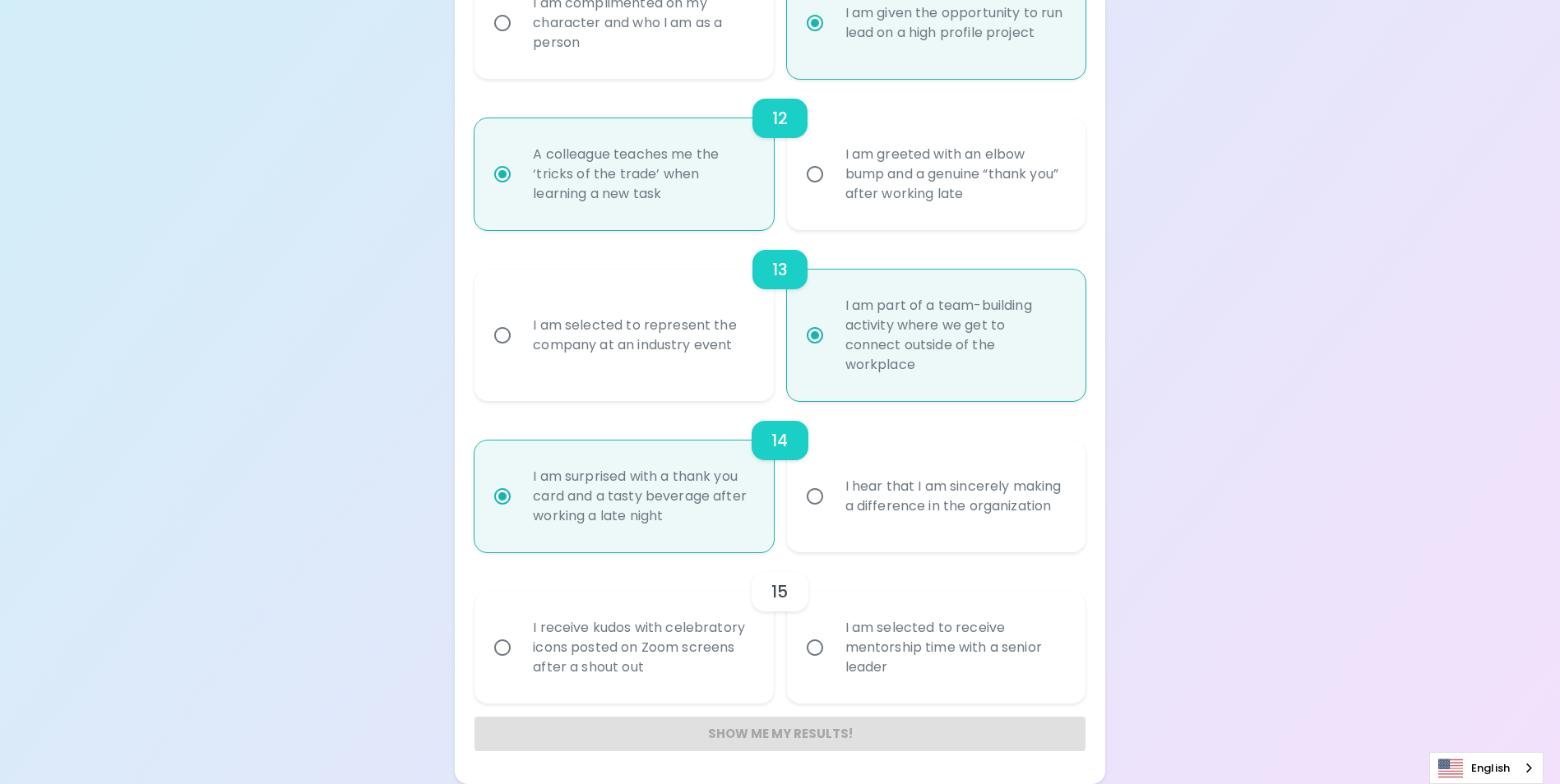
click at [520, 665] on input "I receive kudos with celebratory icons posted on Zoom screens after a shout out" at bounding box center [502, 648] width 35 height 35
radio input "false"
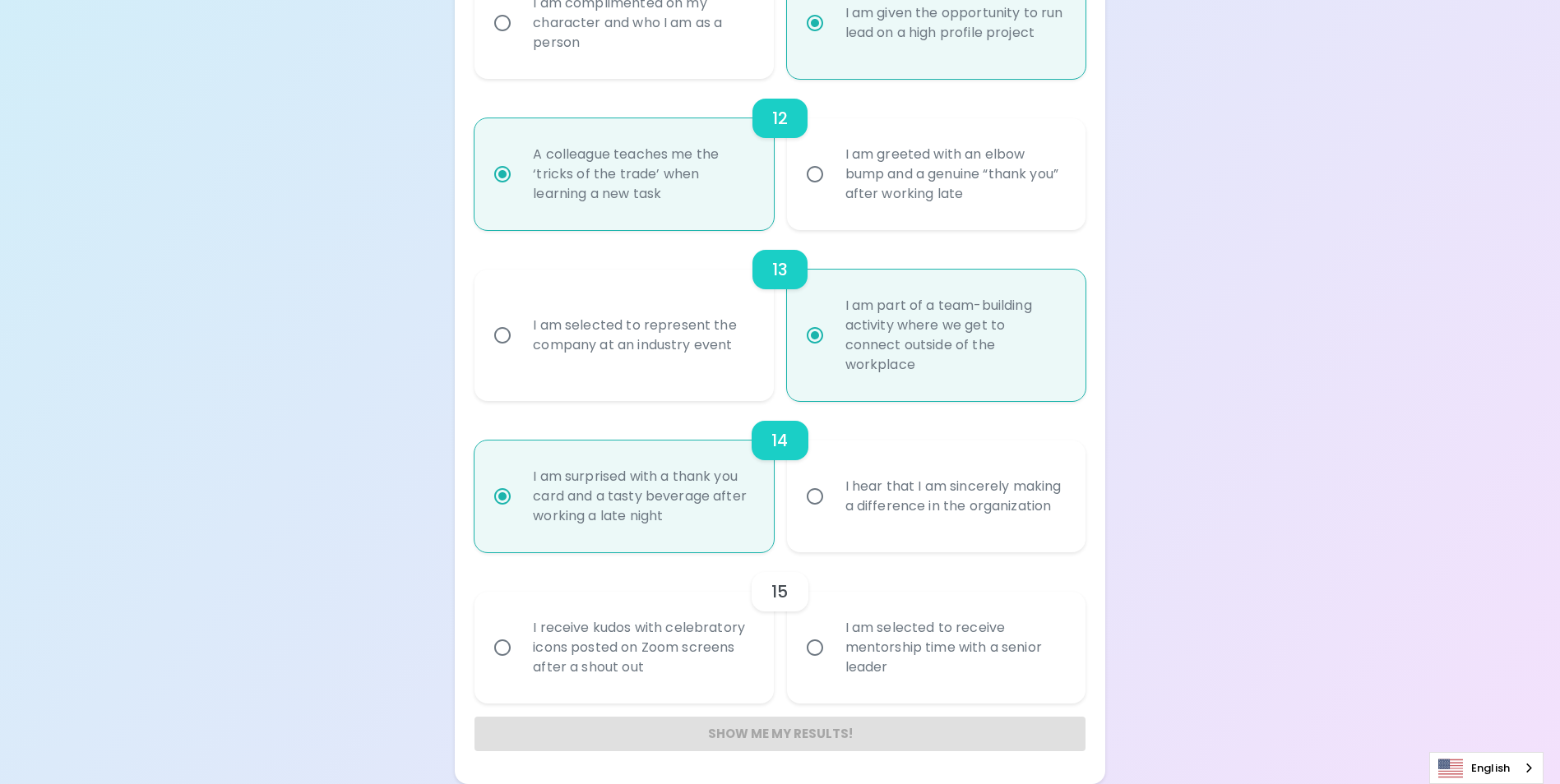
radio input "false"
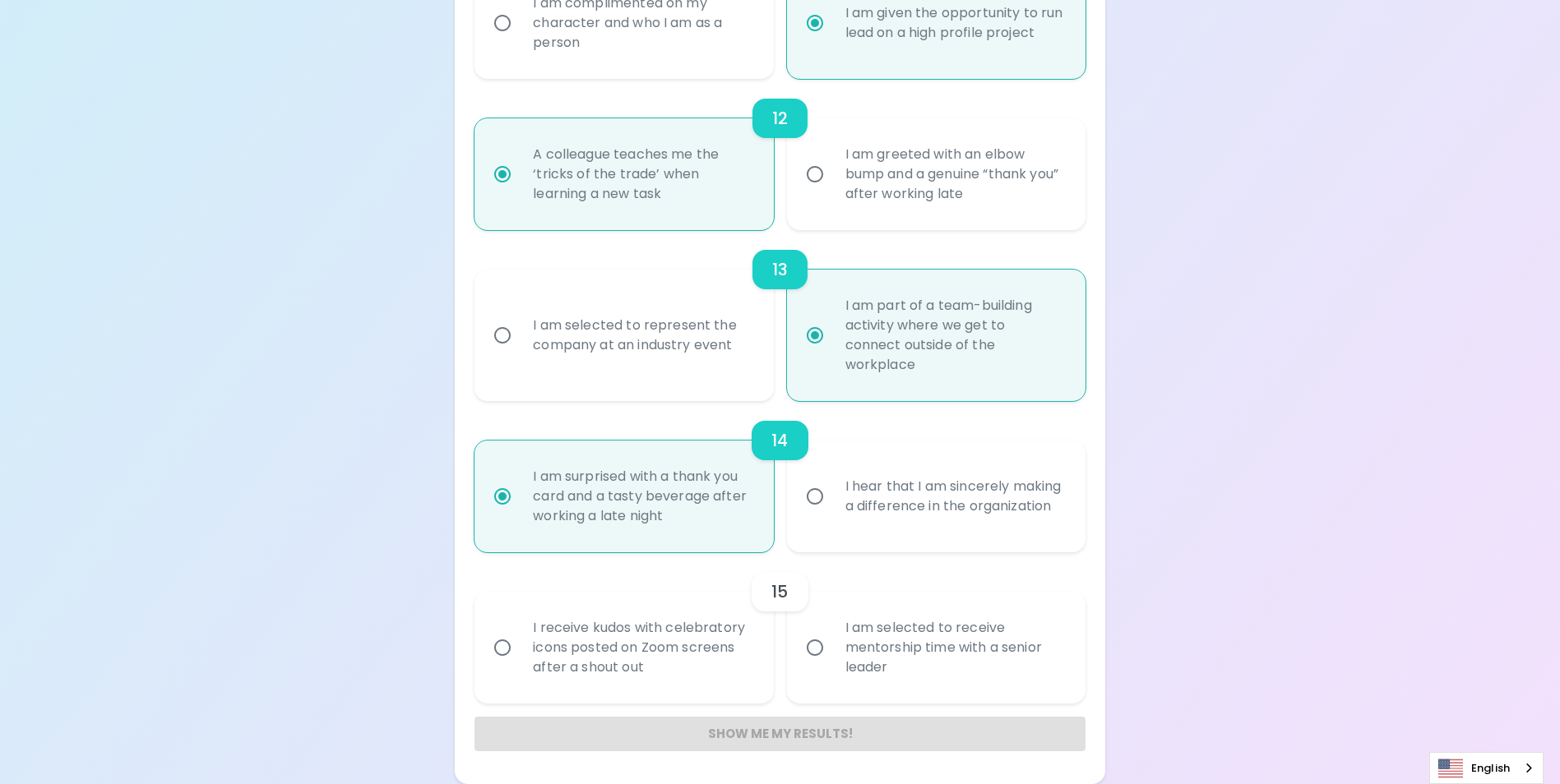
radio input "false"
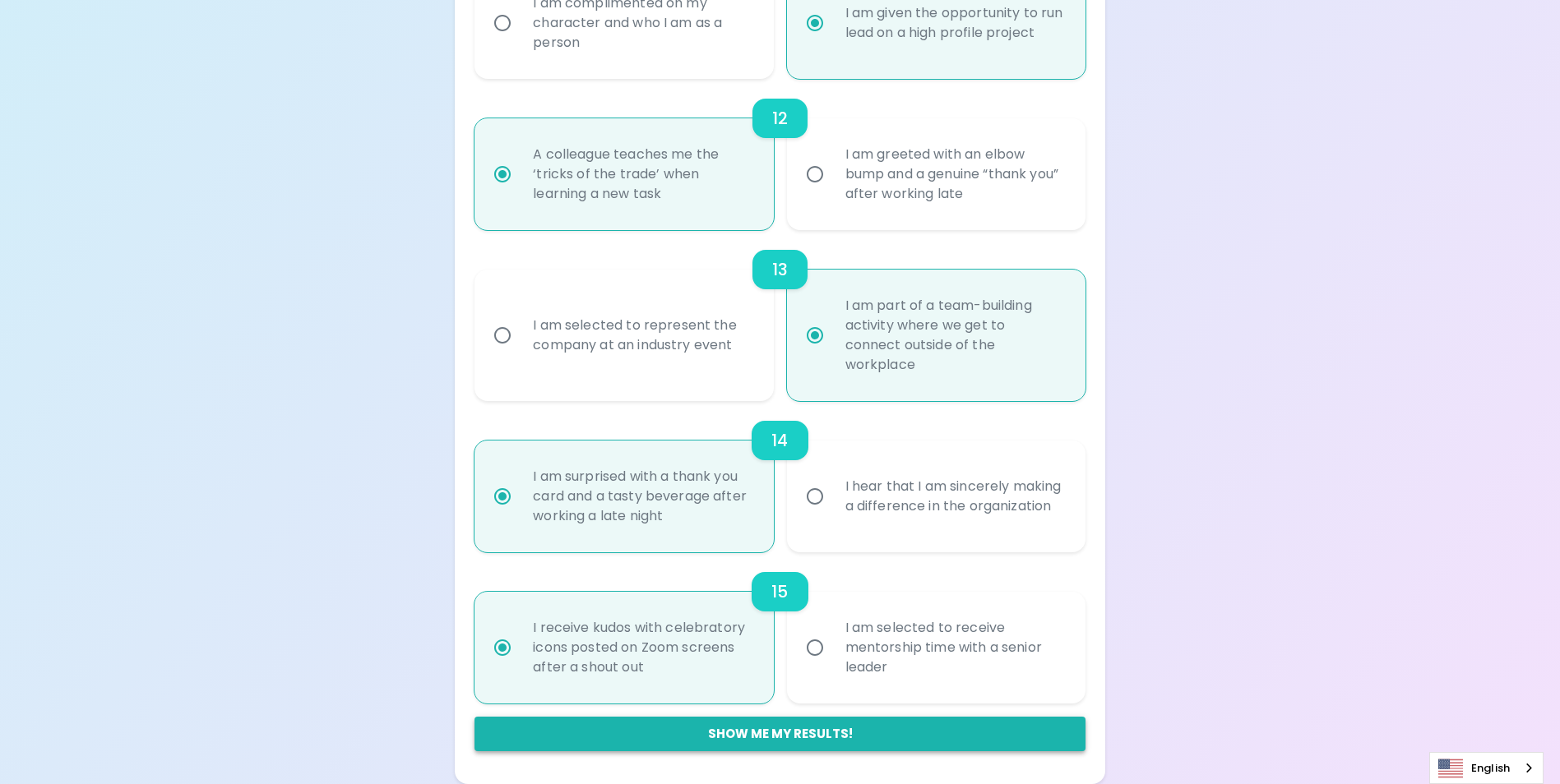
radio input "true"
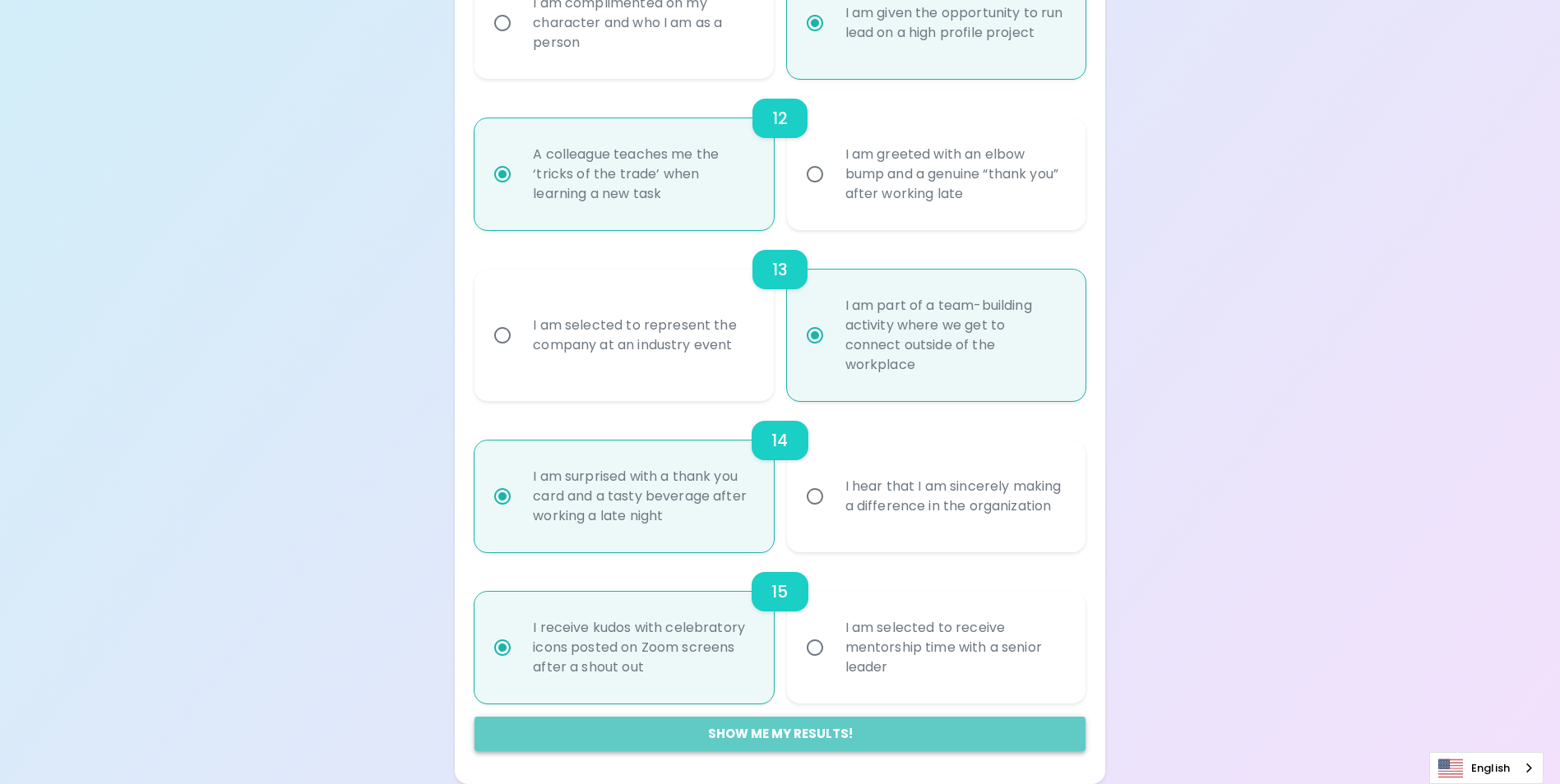
click at [852, 730] on button "Show me my results!" at bounding box center [779, 734] width 610 height 35
radio input "false"
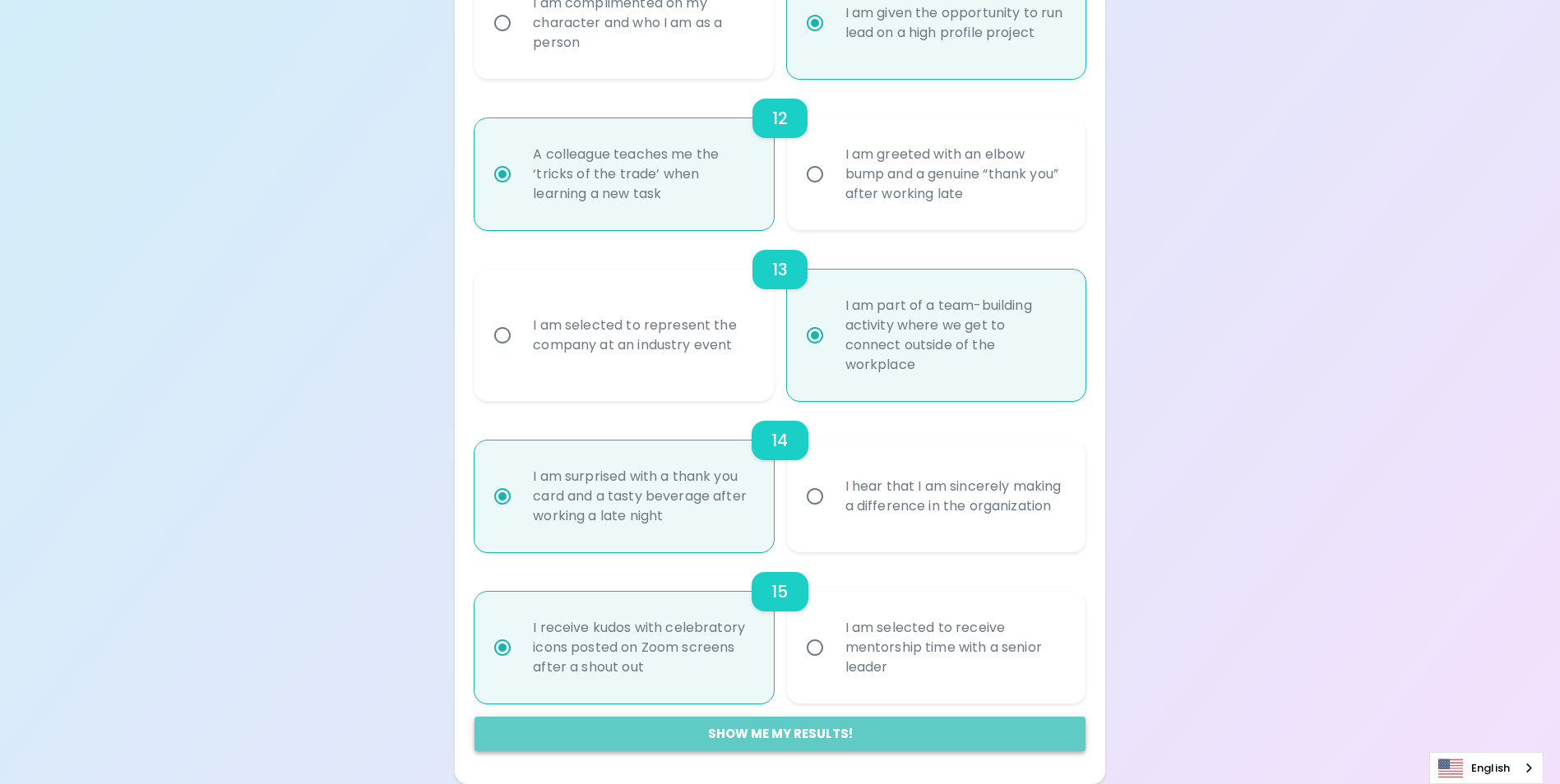
radio input "false"
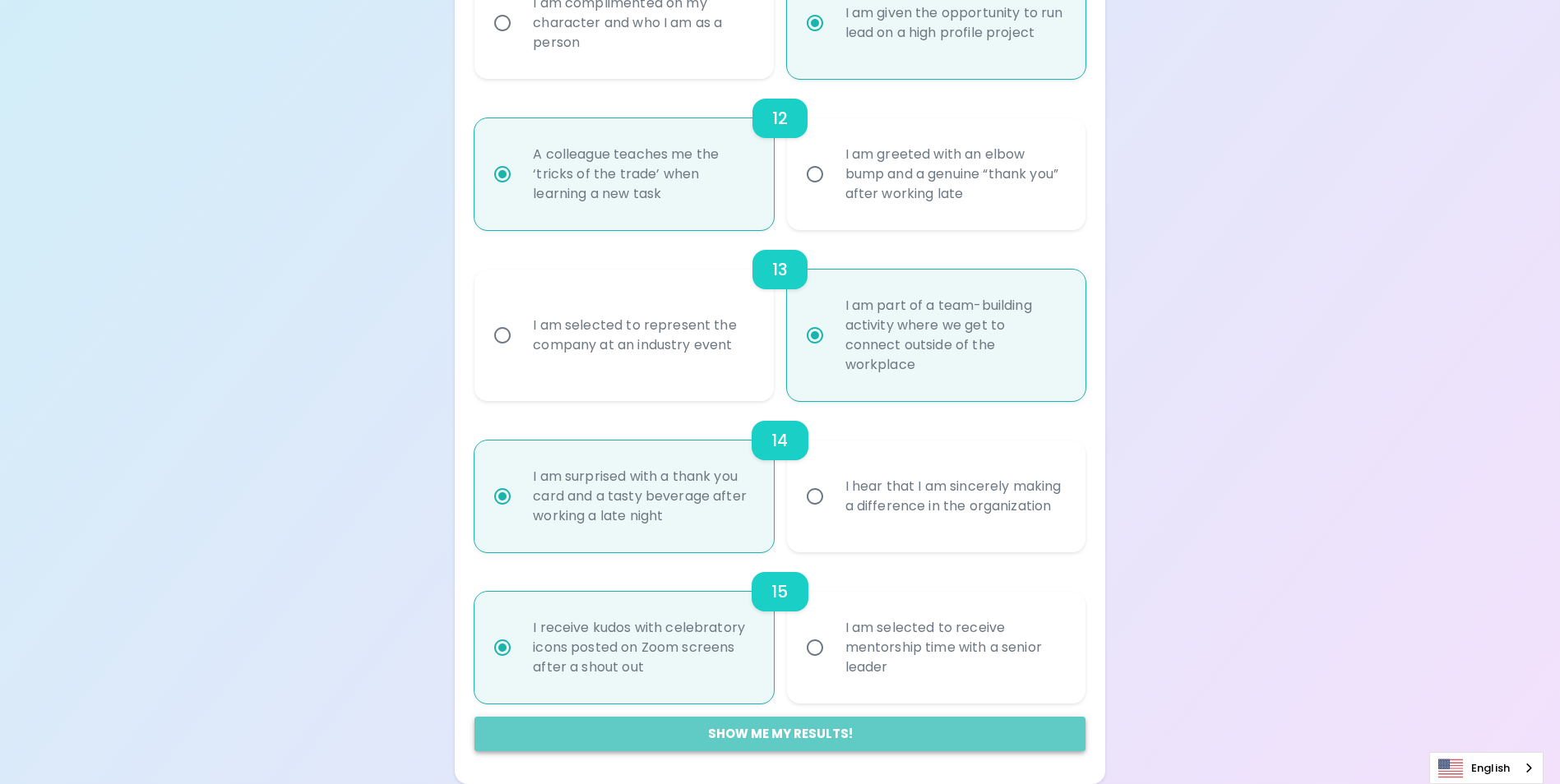
radio input "false"
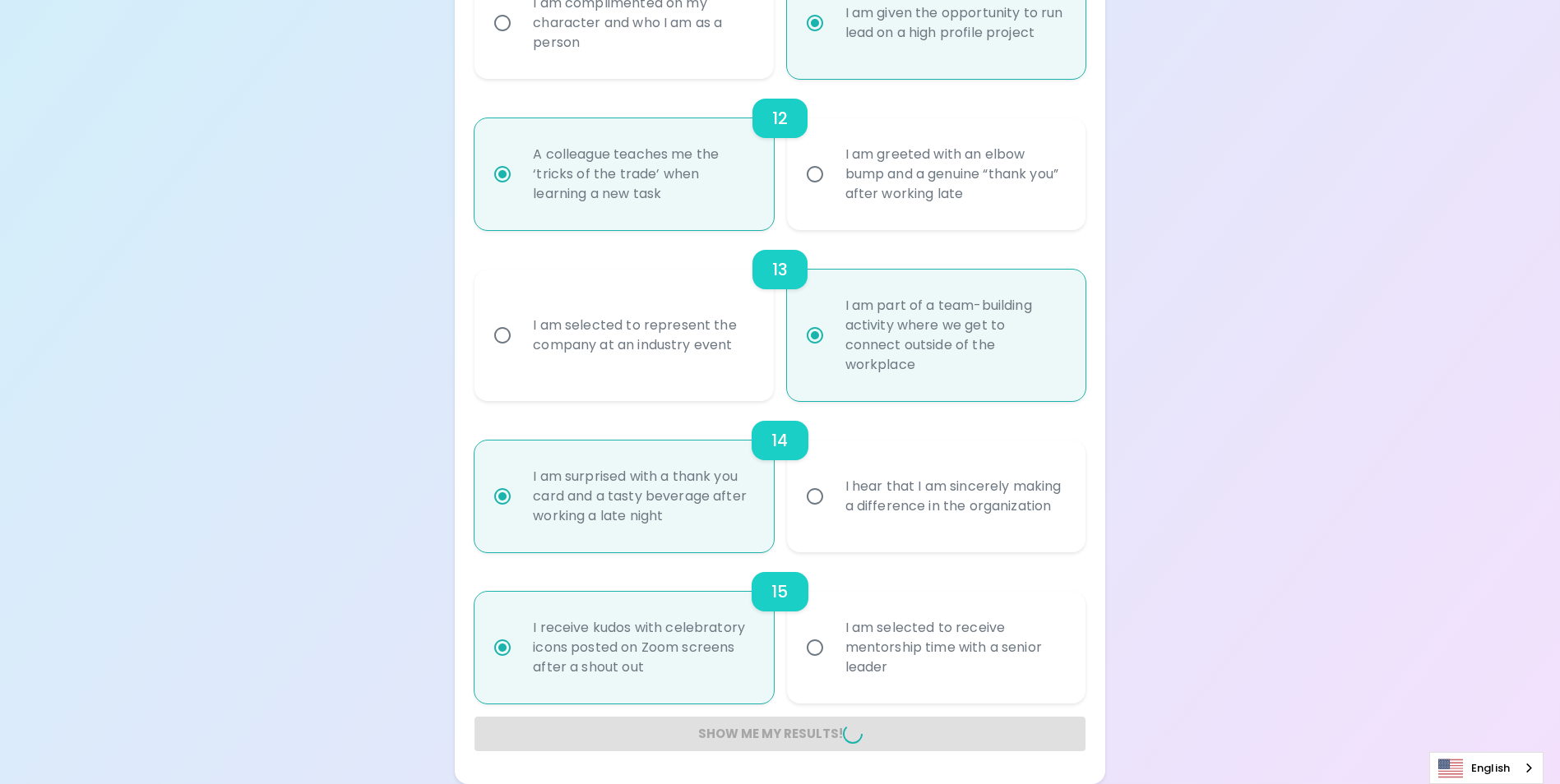
radio input "false"
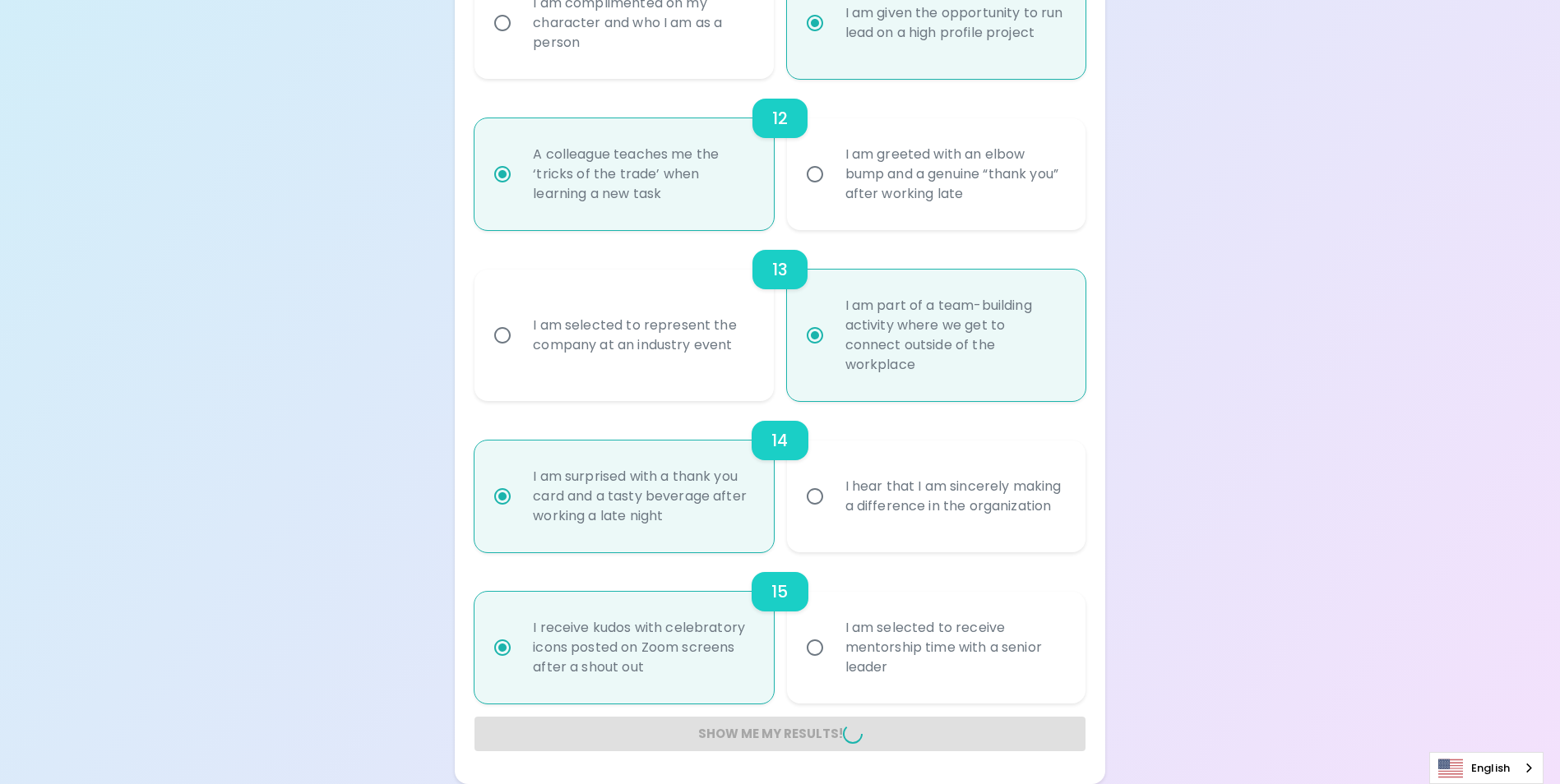
radio input "false"
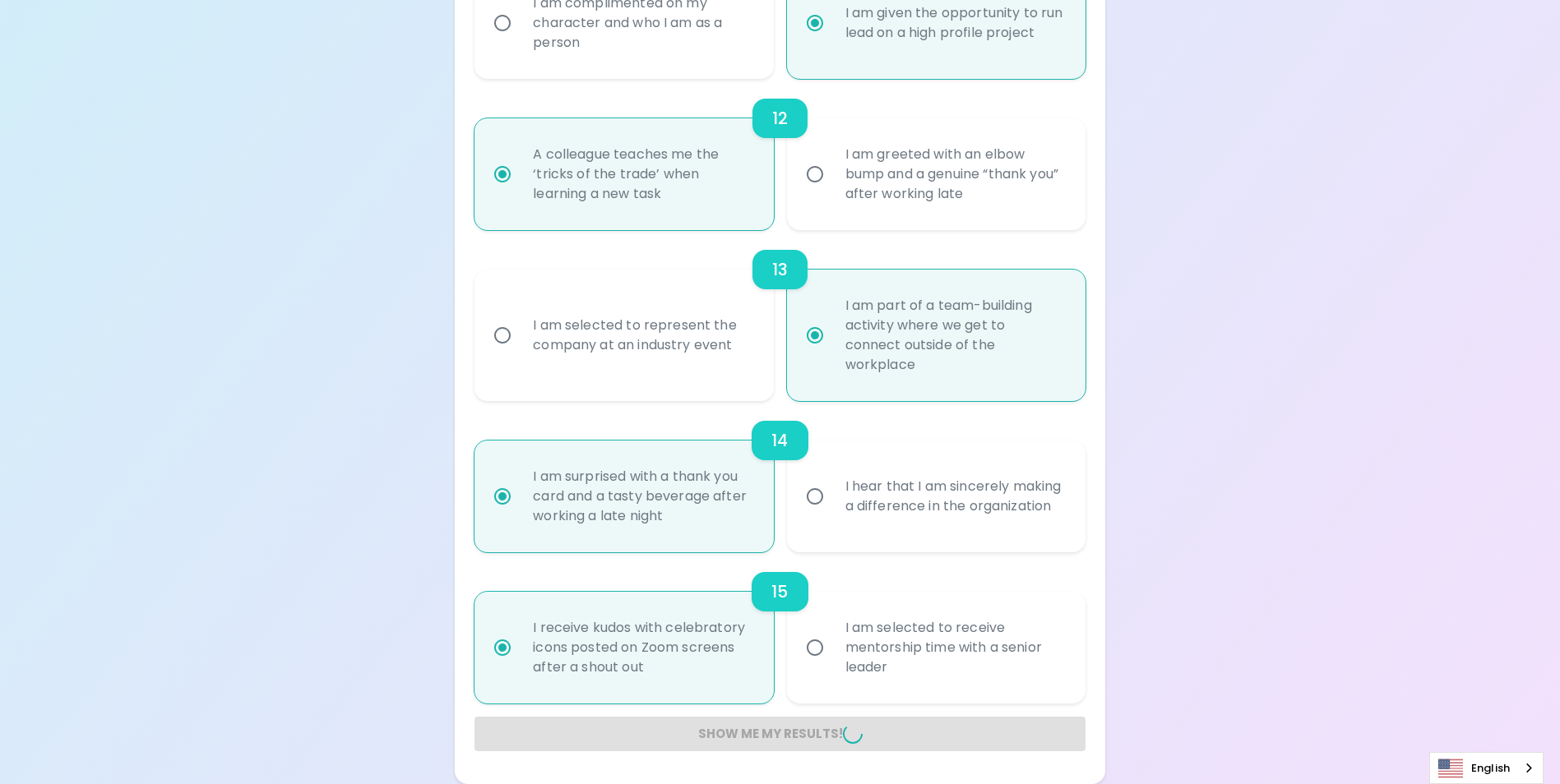
radio input "false"
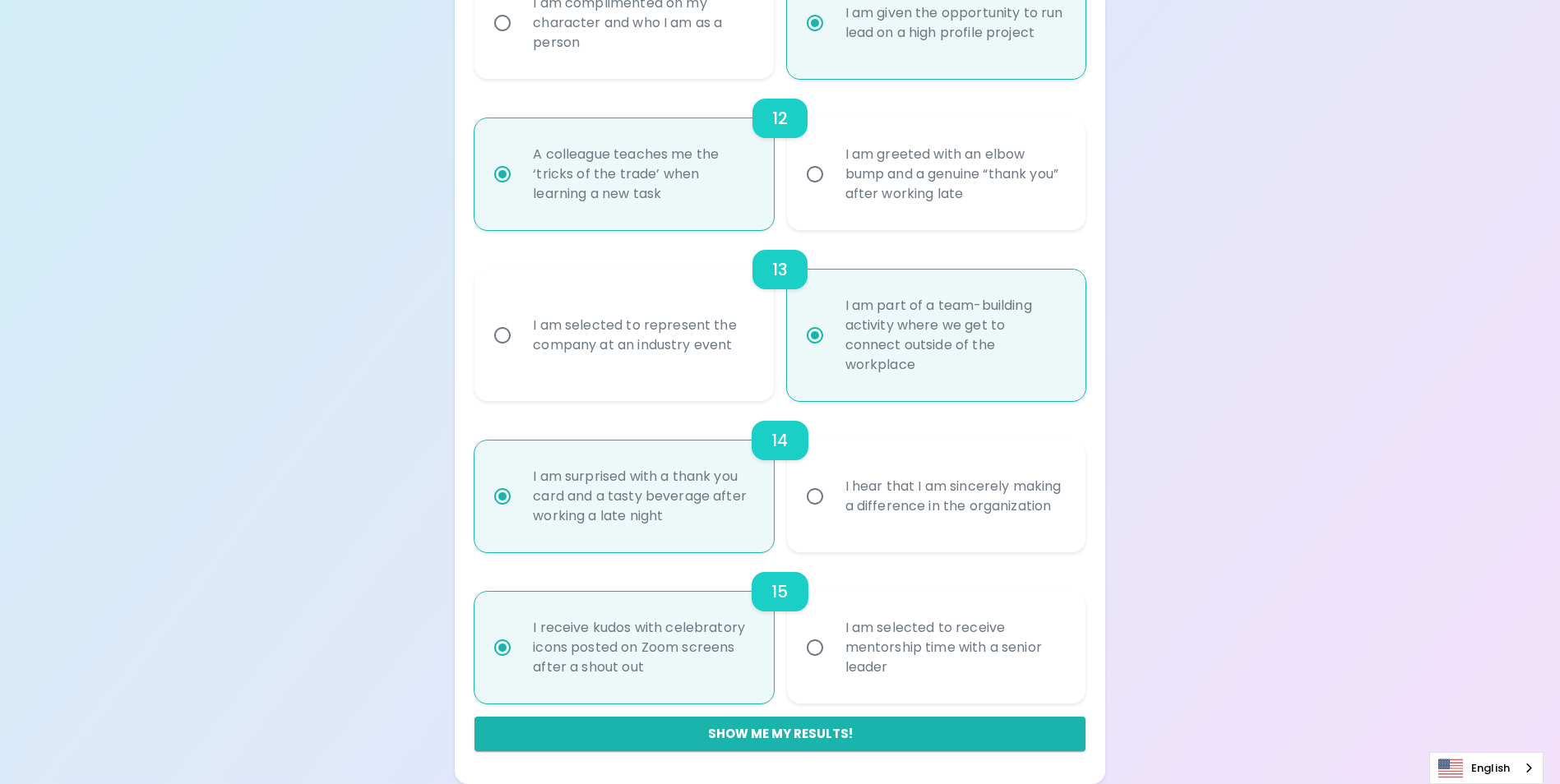
scroll to position [206, 0]
